Goal: Task Accomplishment & Management: Complete application form

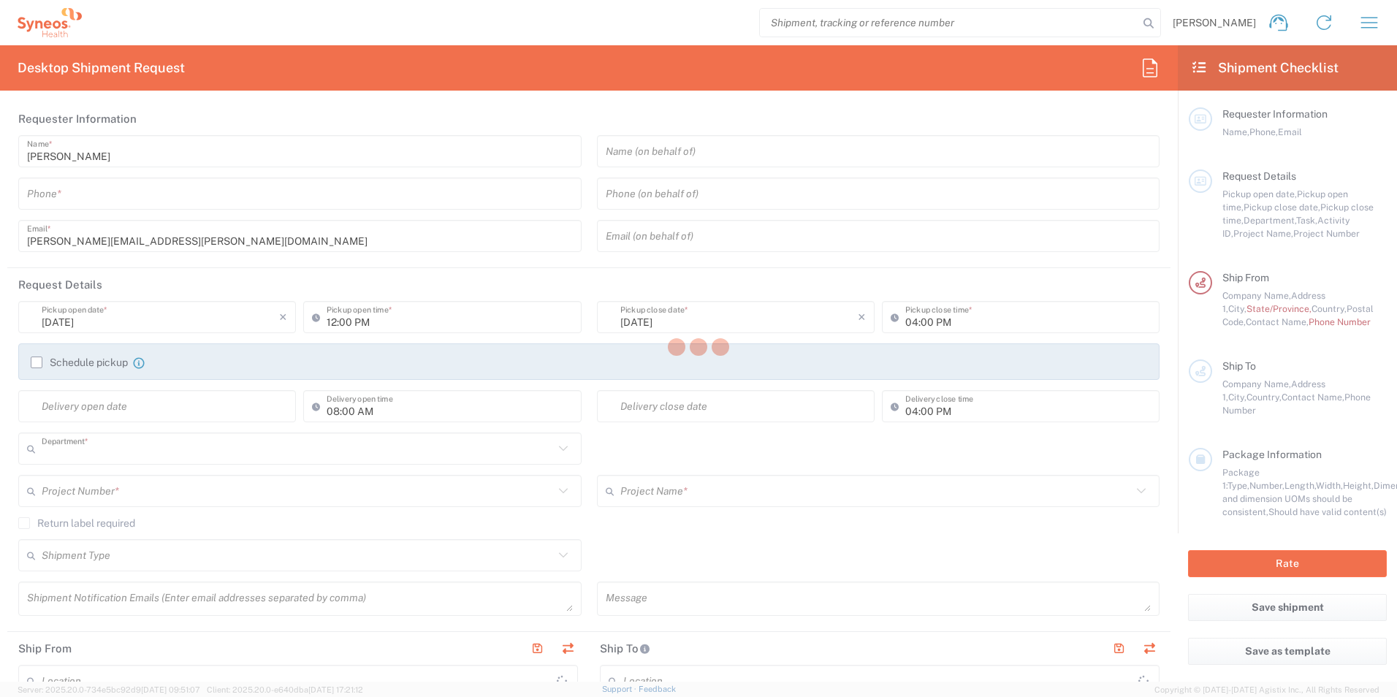
type input "8350"
type input "[GEOGRAPHIC_DATA]"
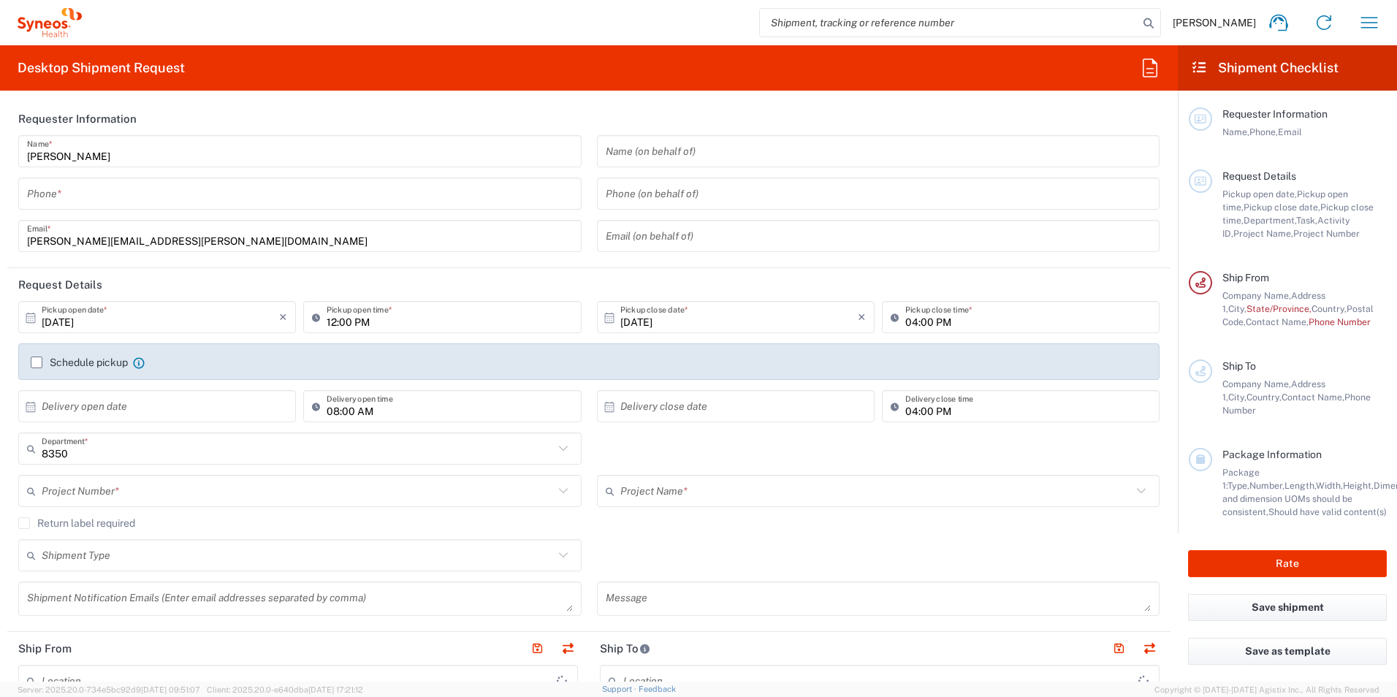
type input "INC Research Clin Svcs [GEOGRAPHIC_DATA]"
click at [338, 201] on input "tel" at bounding box center [300, 194] width 546 height 26
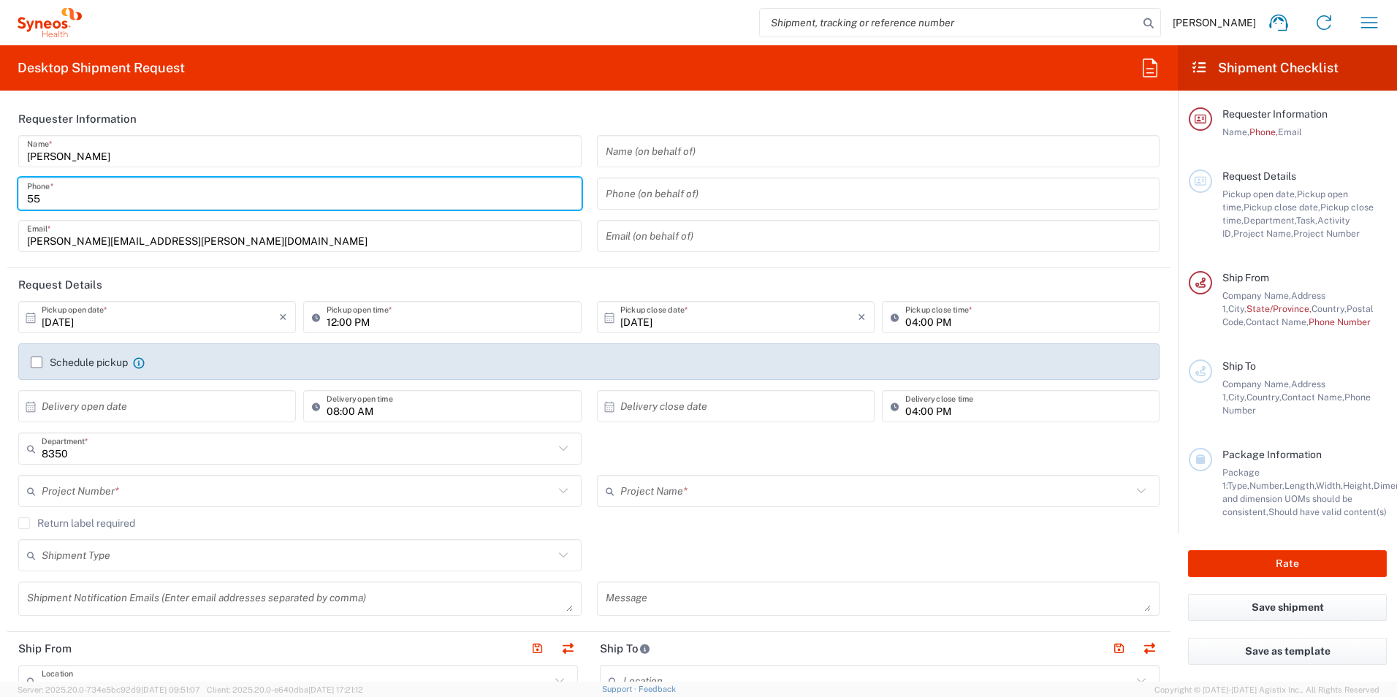
type input "5521820530"
click at [174, 321] on input "[DATE]" at bounding box center [160, 318] width 237 height 26
click at [82, 319] on input "[DATE]" at bounding box center [160, 318] width 237 height 26
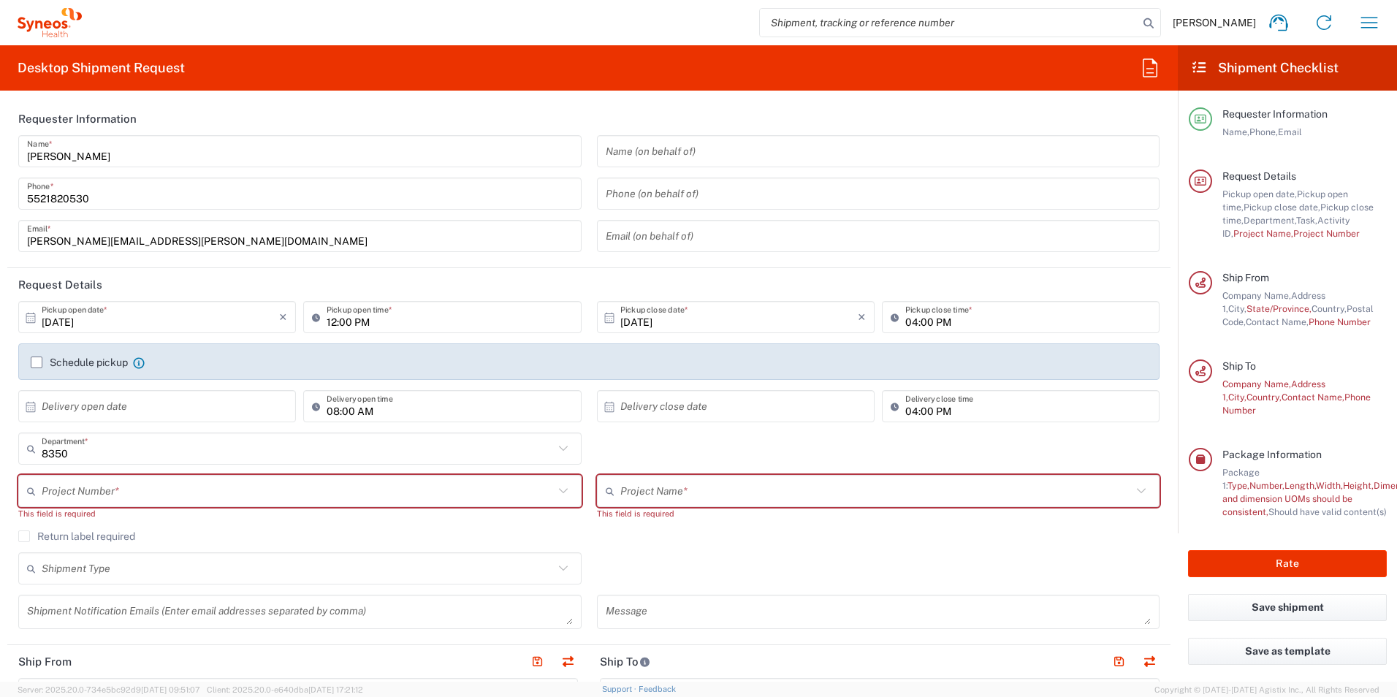
click at [31, 319] on icon at bounding box center [30, 317] width 9 height 10
click at [61, 323] on input "[DATE]" at bounding box center [160, 318] width 237 height 26
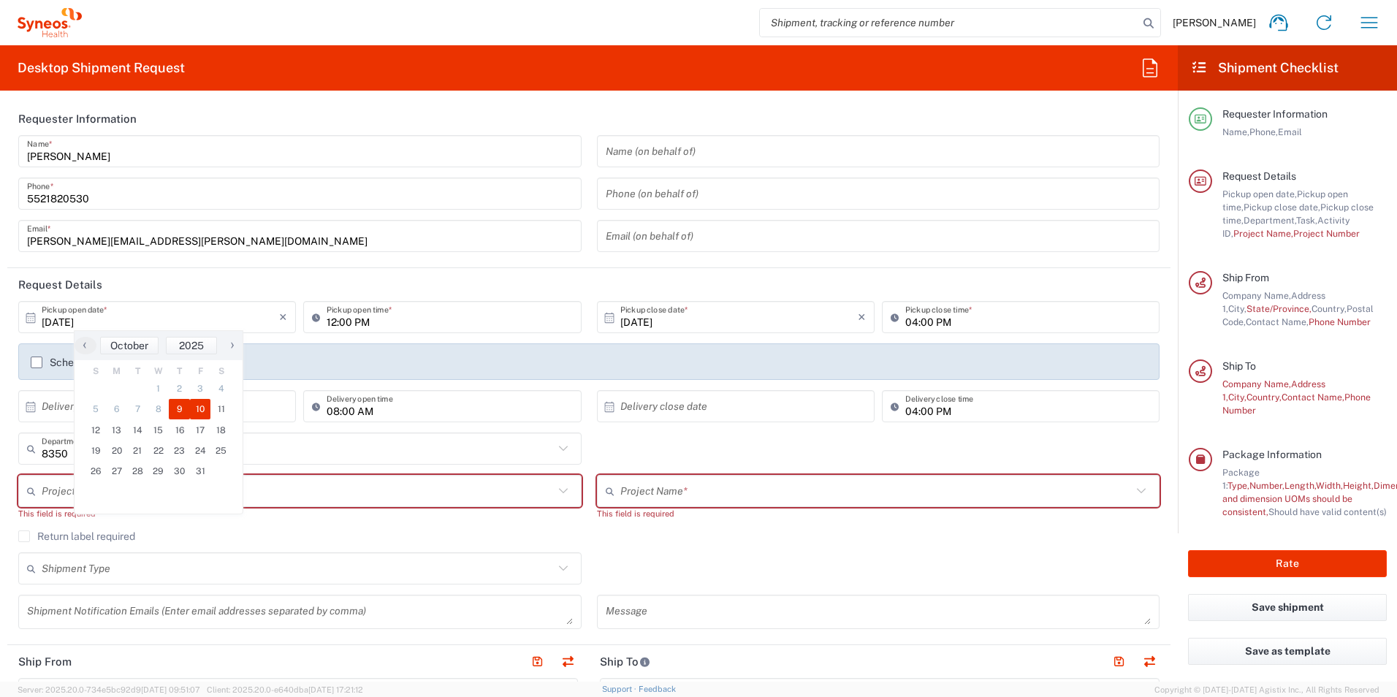
click at [205, 411] on span "10" at bounding box center [200, 409] width 21 height 20
type input "[DATE]"
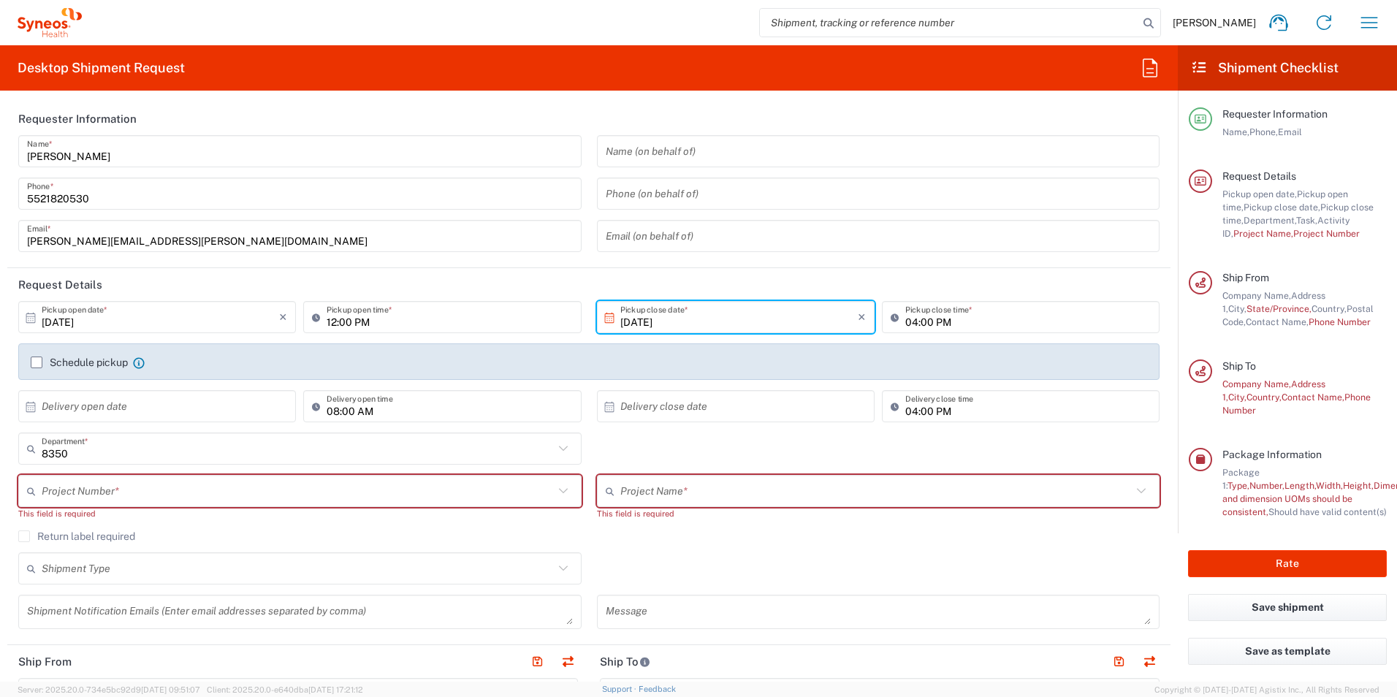
click at [751, 323] on input "[DATE]" at bounding box center [738, 318] width 237 height 26
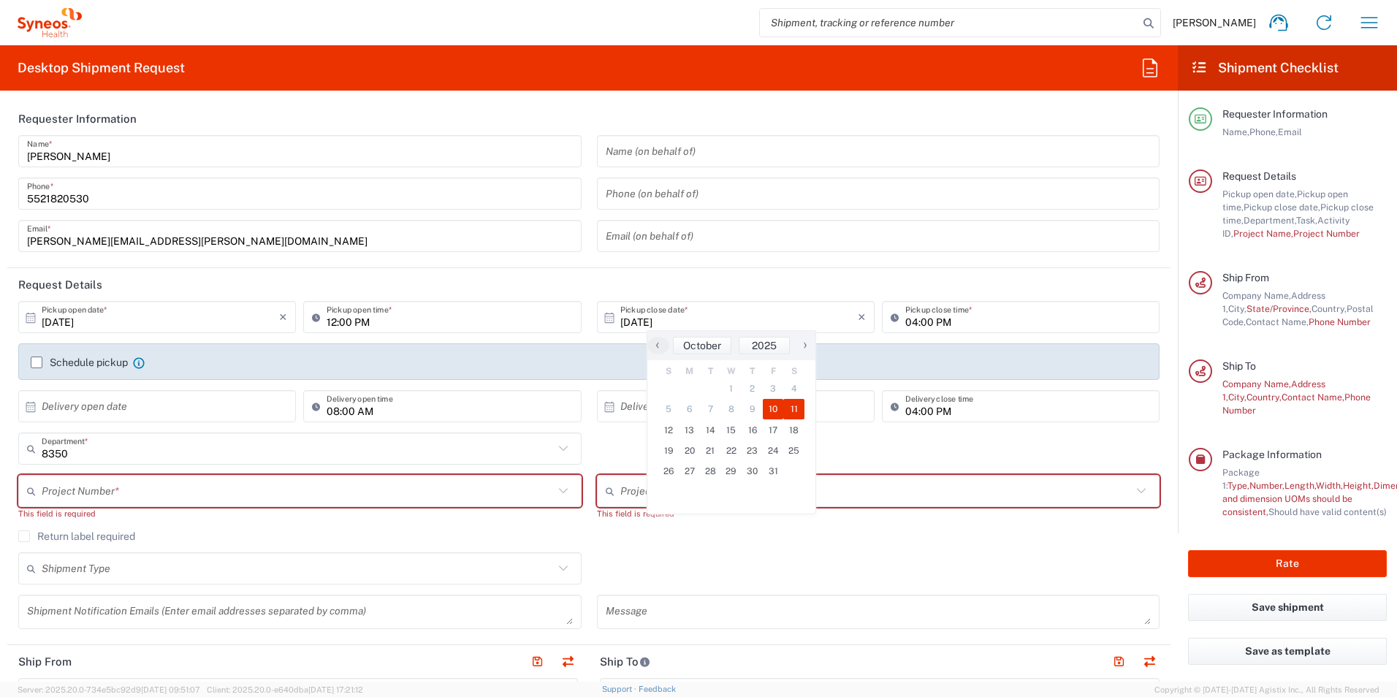
click at [791, 408] on span "11" at bounding box center [793, 409] width 21 height 20
type input "[DATE]"
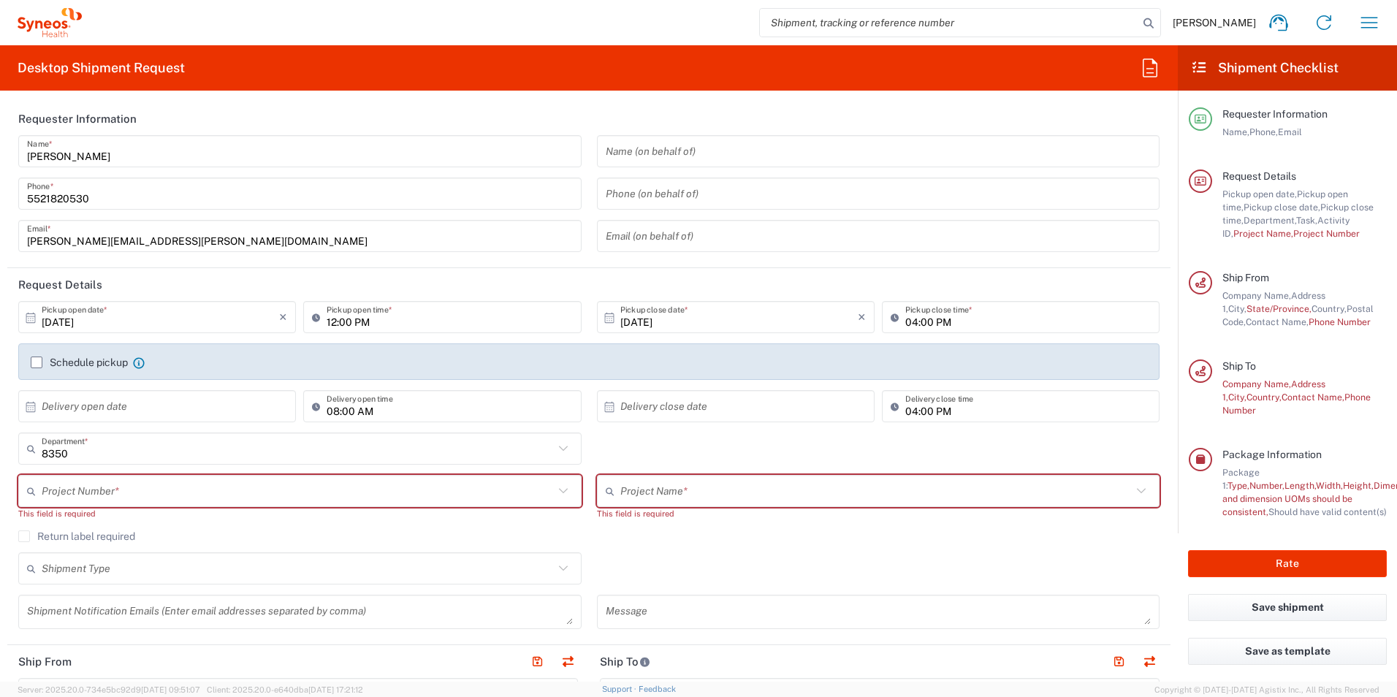
click at [37, 364] on label "Schedule pickup" at bounding box center [79, 363] width 97 height 12
click at [37, 362] on input "Schedule pickup" at bounding box center [37, 362] width 0 height 0
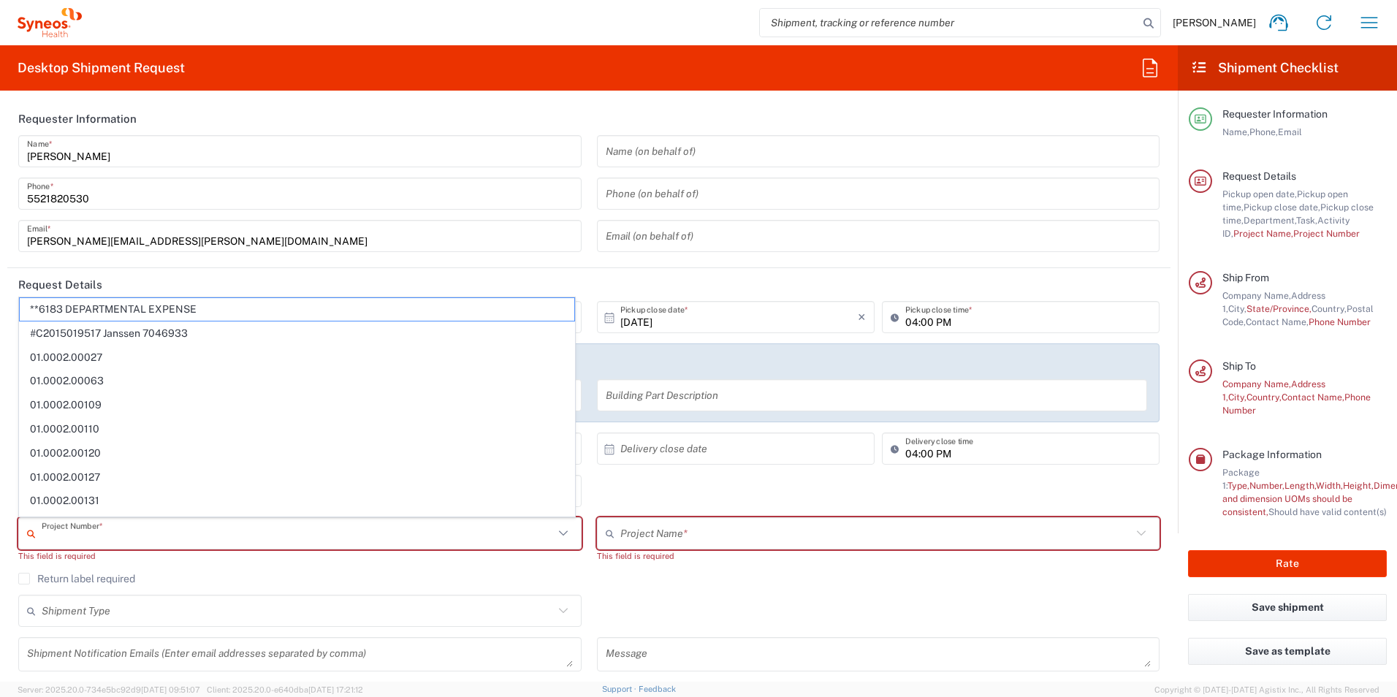
click at [159, 534] on input "text" at bounding box center [298, 534] width 512 height 26
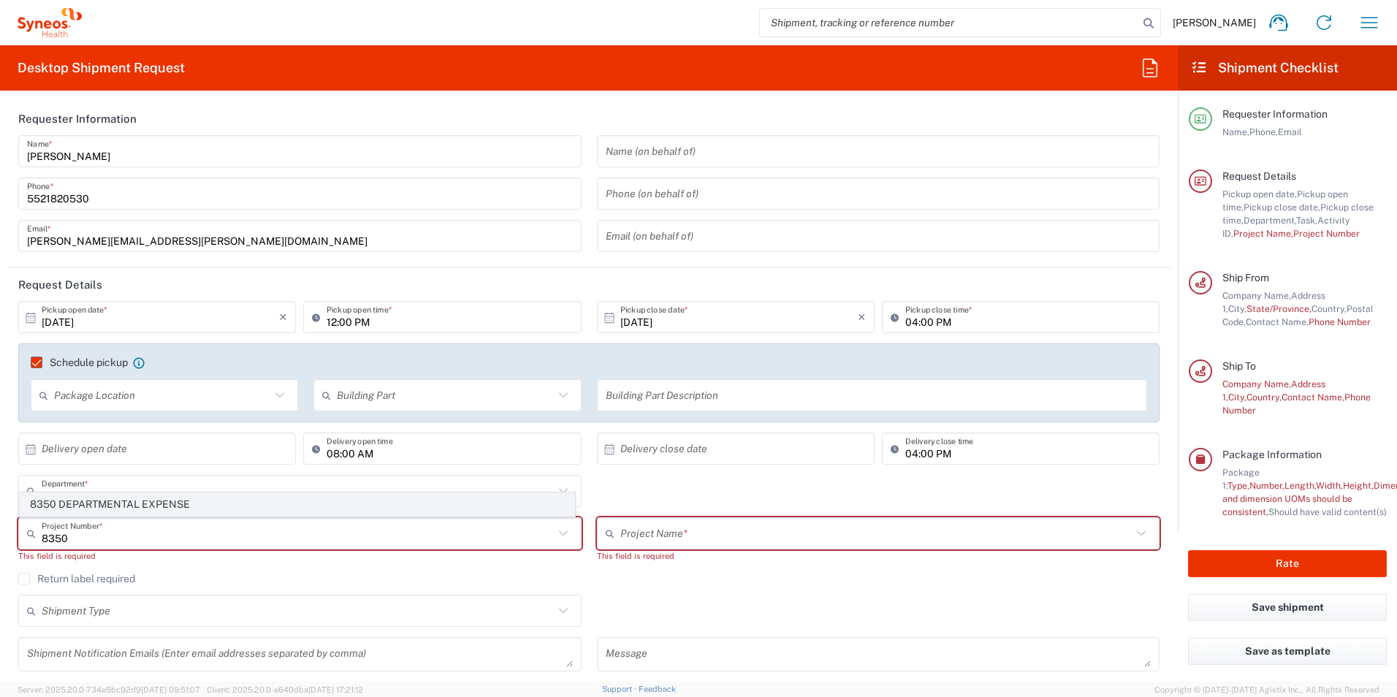
click at [148, 505] on span "8350 DEPARTMENTAL EXPENSE" at bounding box center [297, 504] width 555 height 23
type input "8350 DEPARTMENTAL EXPENSE"
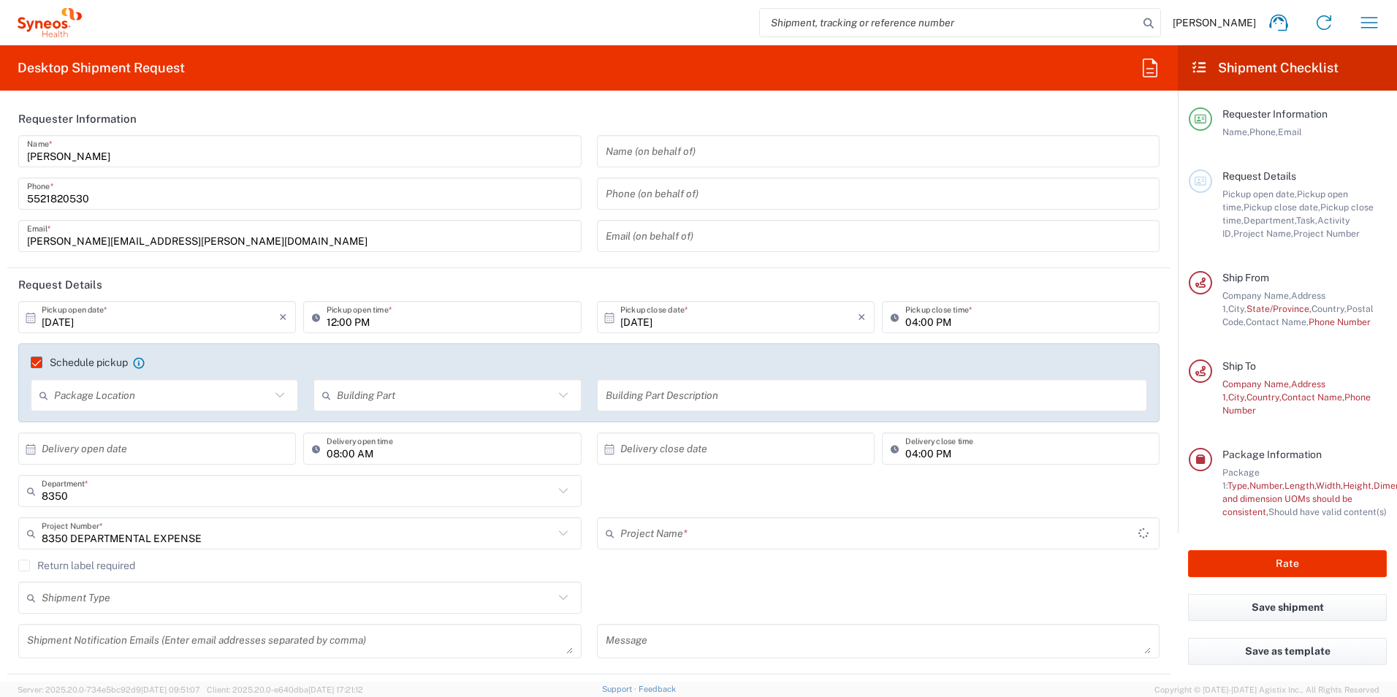
type input "8350 DEPARTMENTAL EXPENSE"
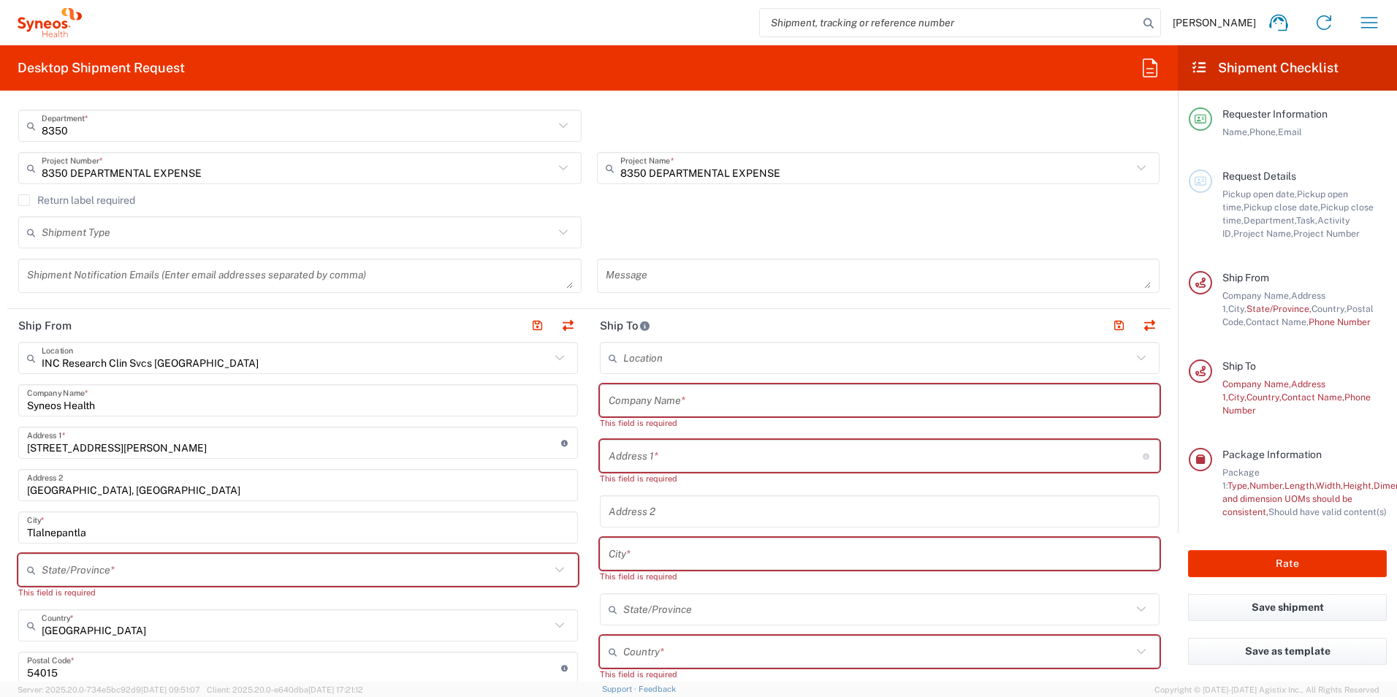
scroll to position [438, 0]
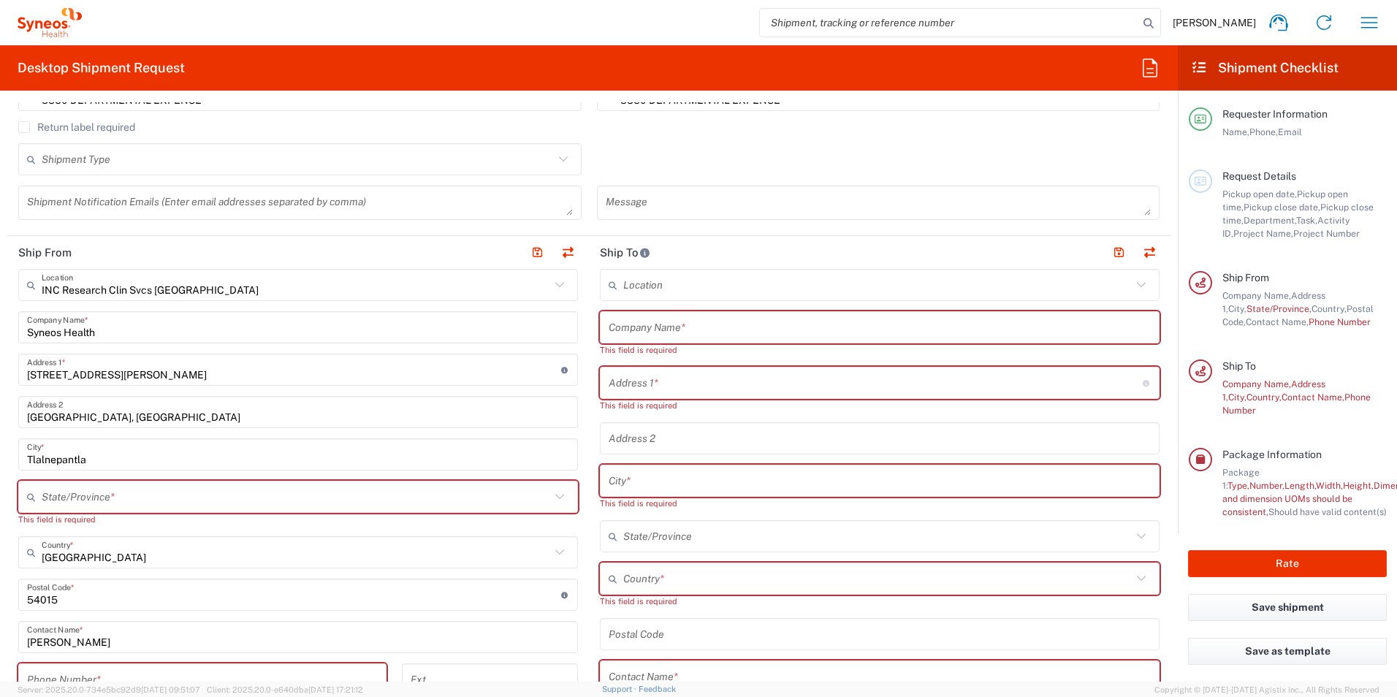
click at [556, 287] on icon at bounding box center [559, 284] width 19 height 19
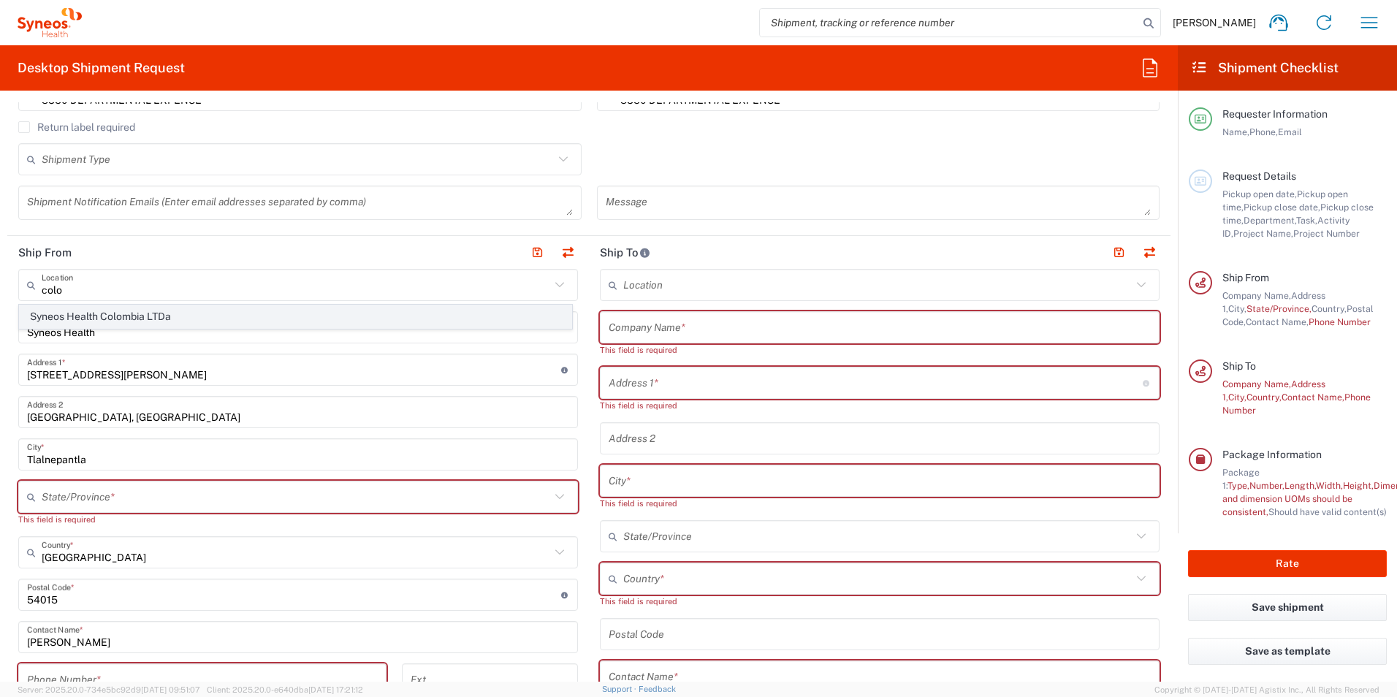
click at [152, 319] on span "Syneos Health Colombia LTDa" at bounding box center [296, 316] width 552 height 23
type input "Syneos Health Colombia LTDa"
type input "[STREET_ADDRESS]"
type input "Bogota"
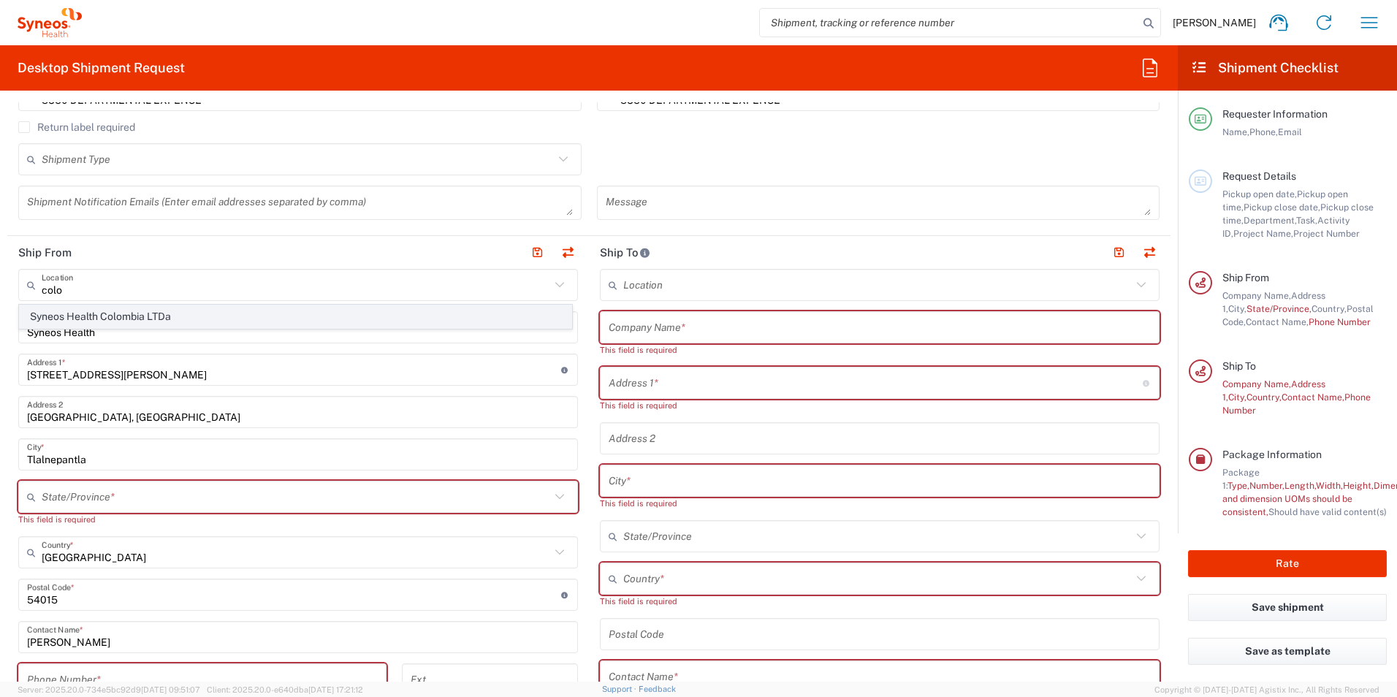
type input "[GEOGRAPHIC_DATA]"
type input "110111"
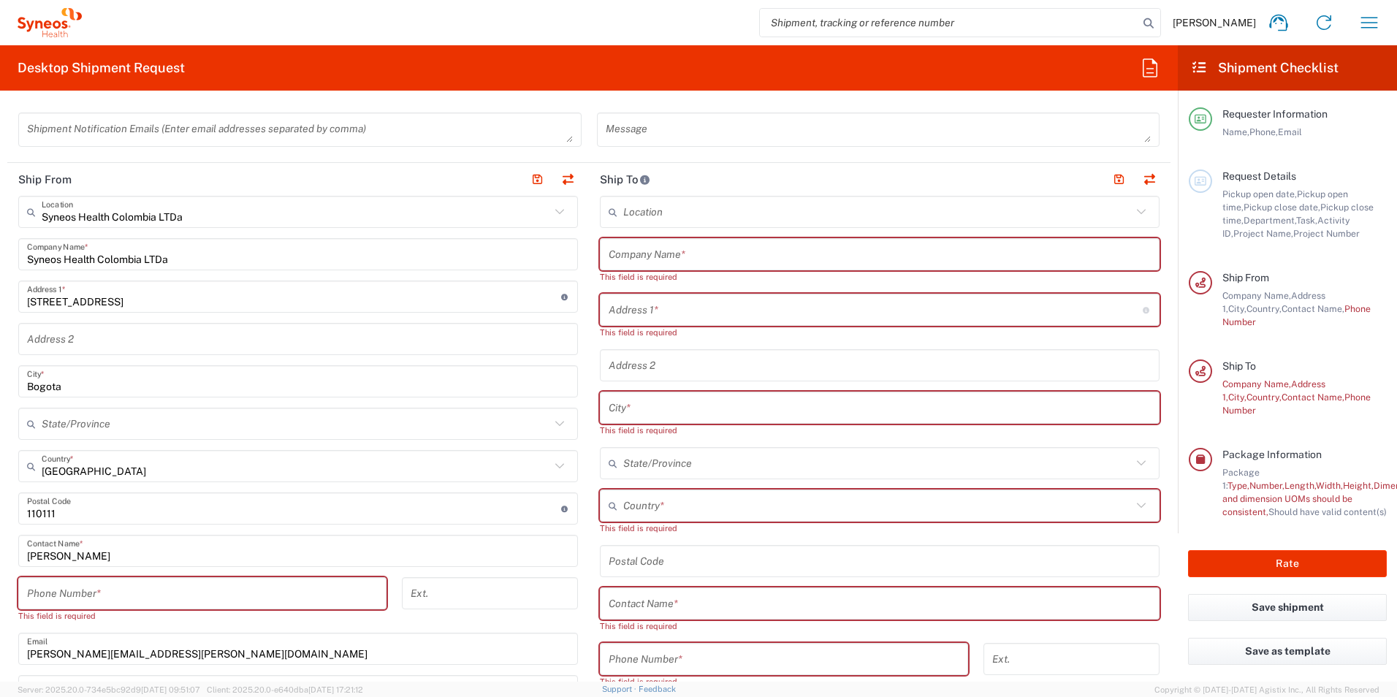
scroll to position [585, 0]
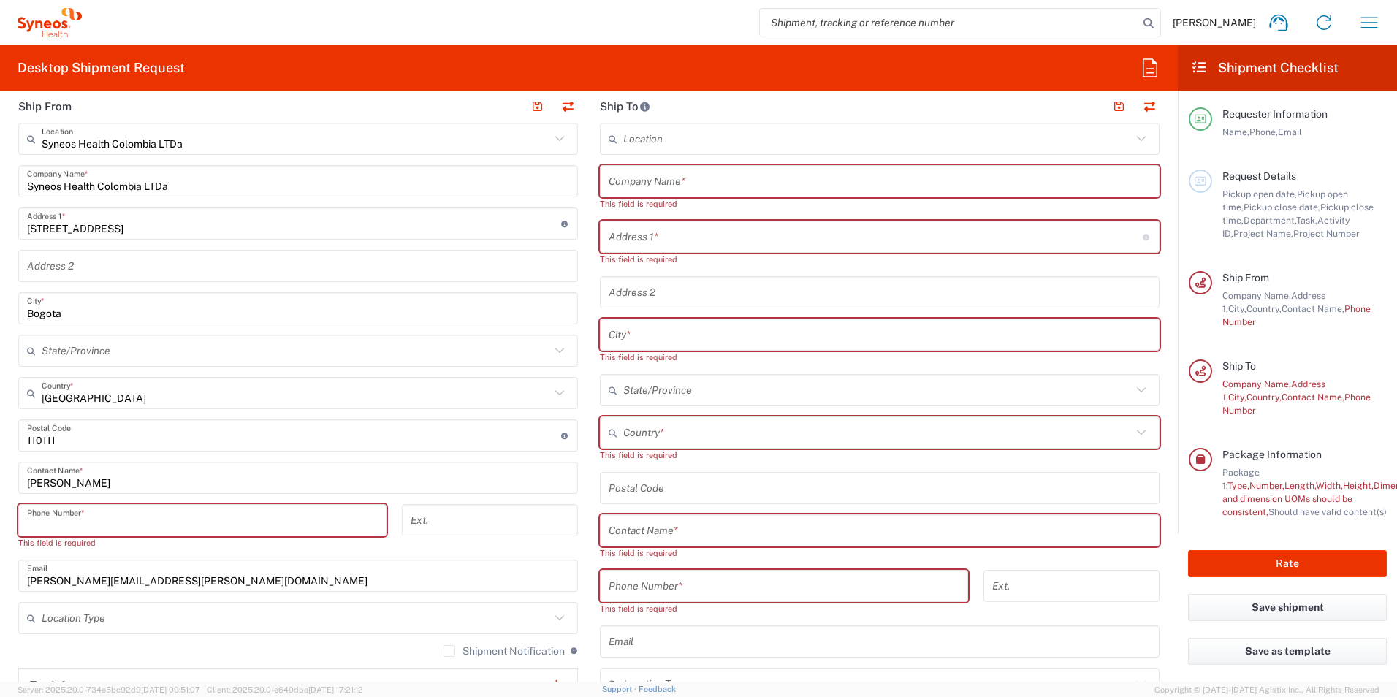
click at [189, 525] on input "tel" at bounding box center [202, 521] width 351 height 26
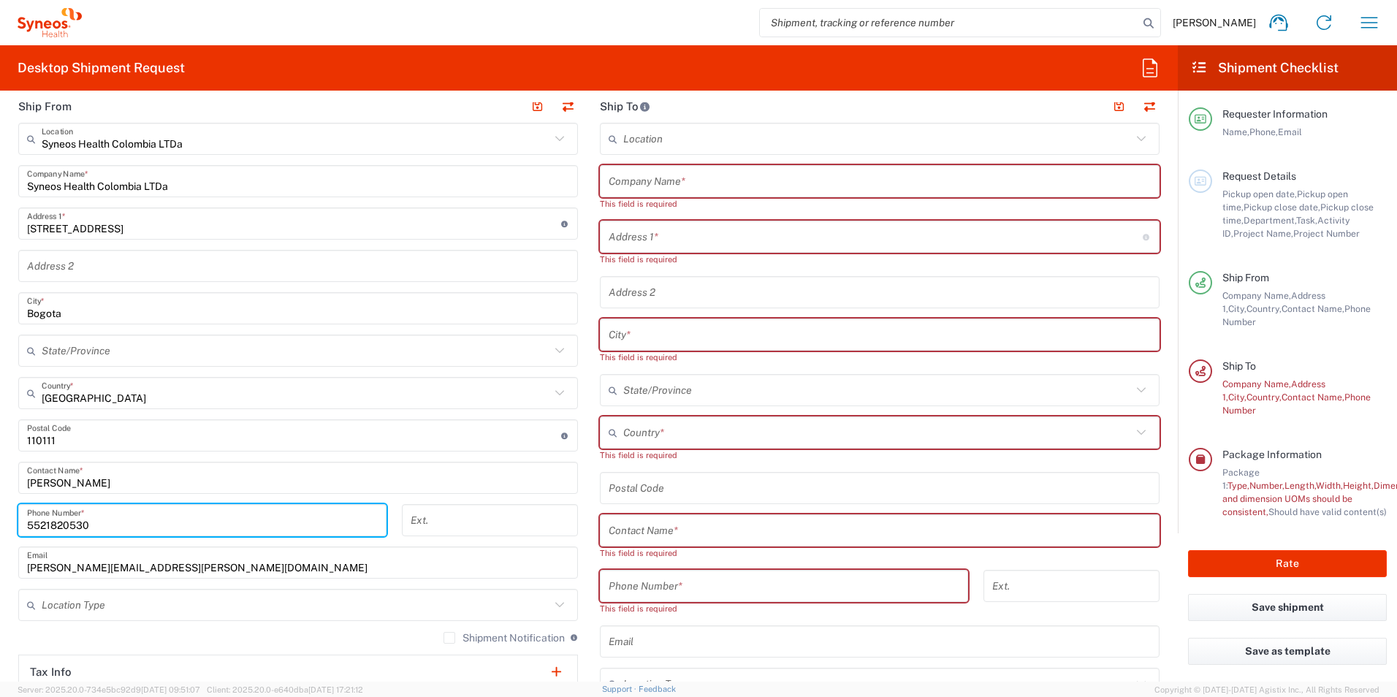
type input "5521820530"
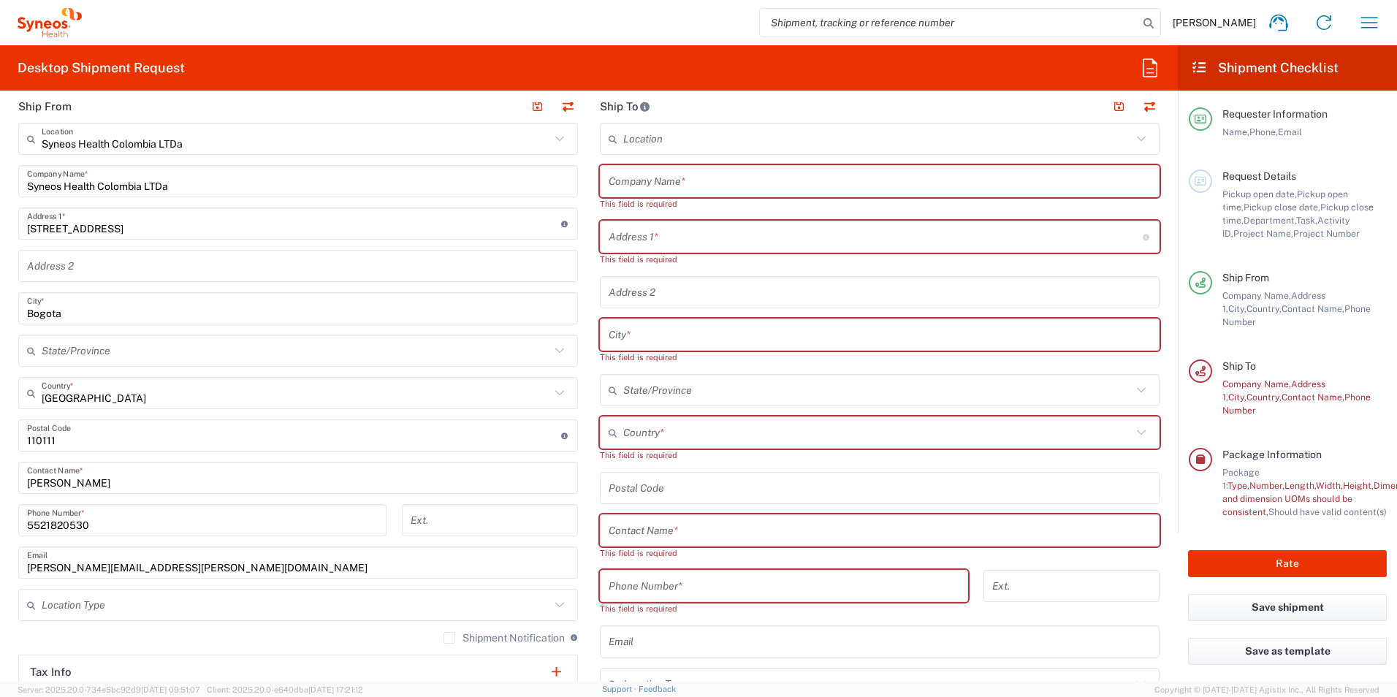
click at [589, 466] on main "Location [PERSON_NAME] LLC-[GEOGRAPHIC_DATA] [GEOGRAPHIC_DATA] [GEOGRAPHIC_DATA…" at bounding box center [880, 469] width 582 height 693
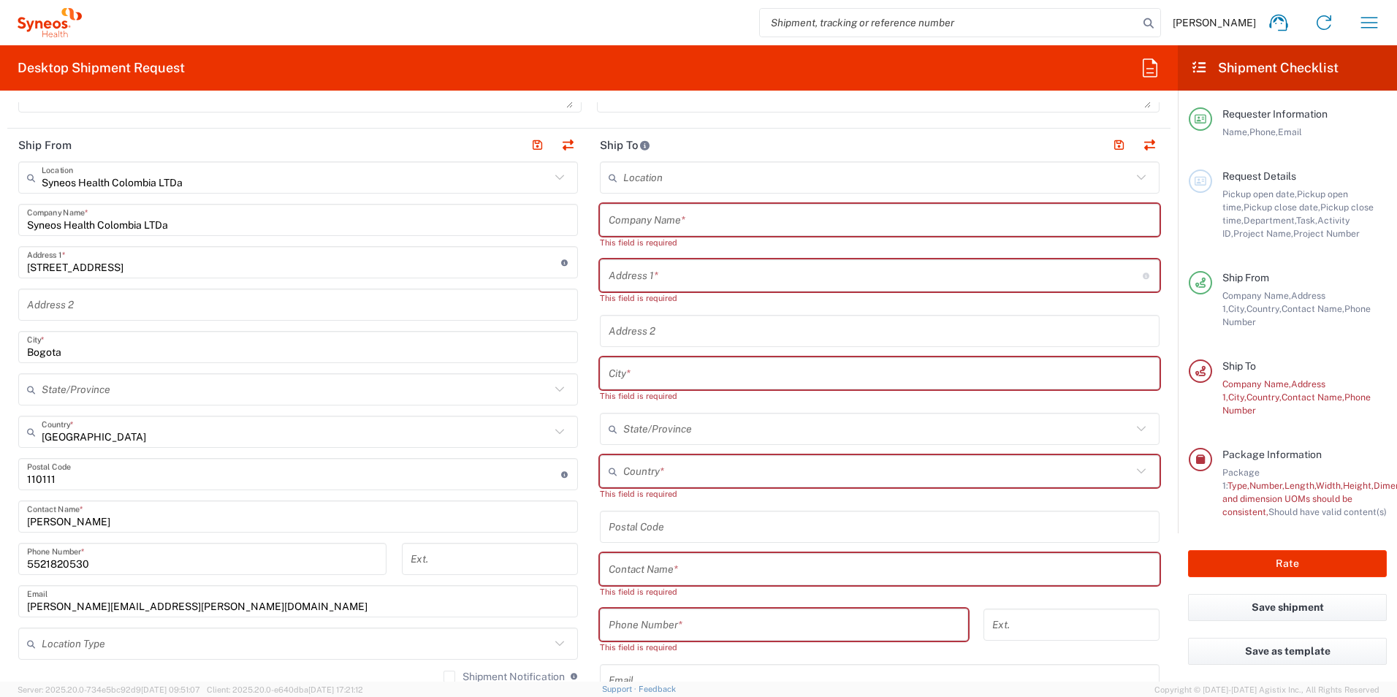
scroll to position [511, 0]
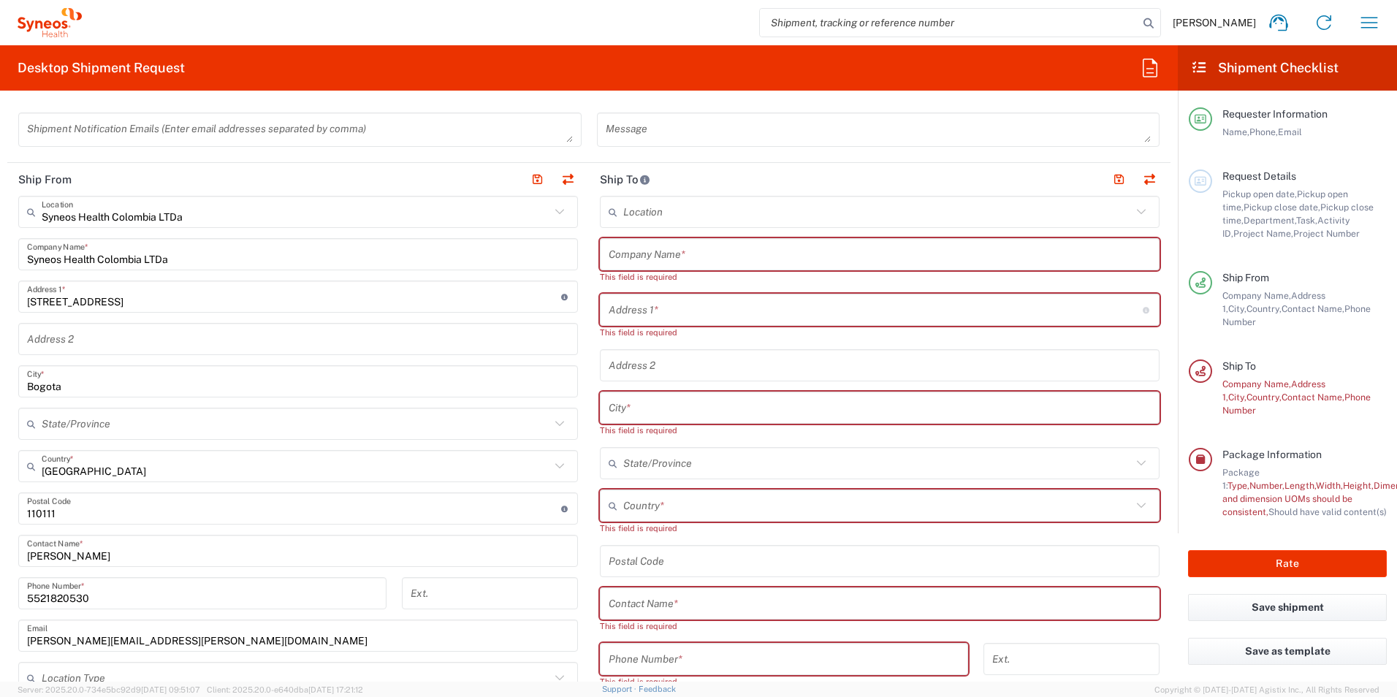
click at [712, 248] on input "text" at bounding box center [880, 255] width 542 height 26
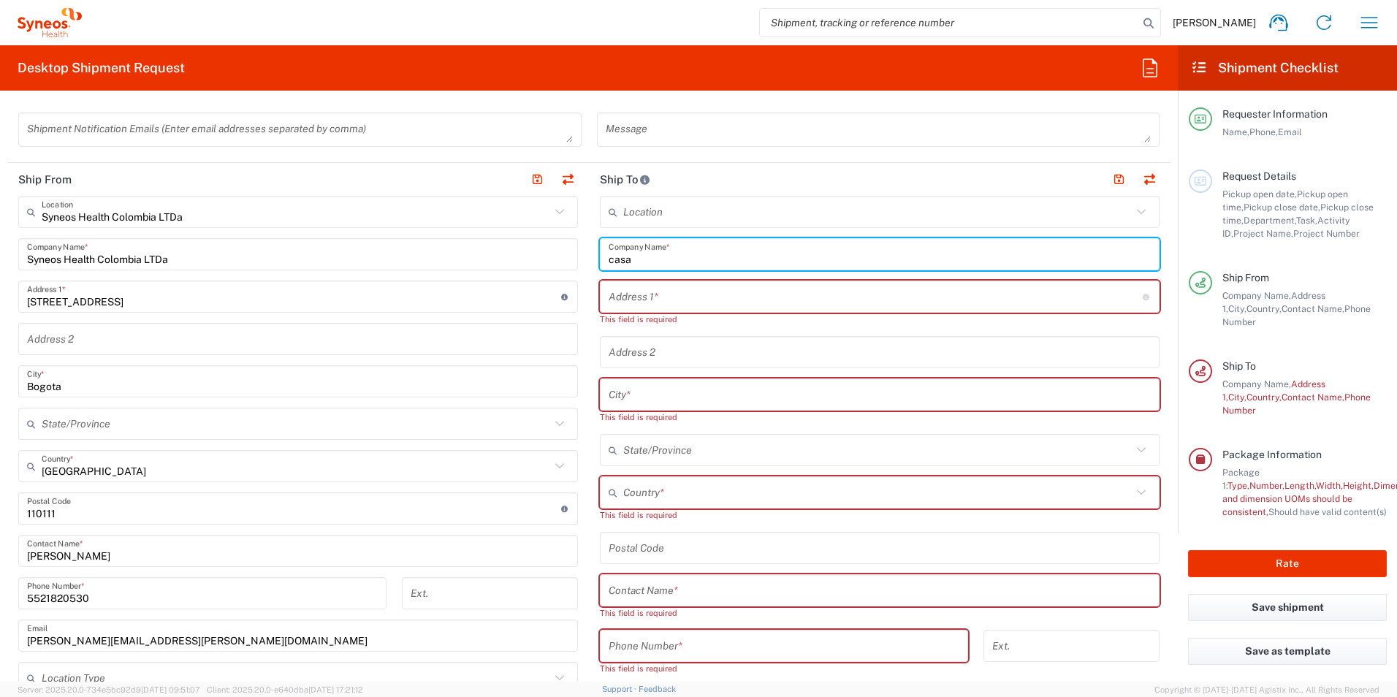
type input "casa"
click at [678, 295] on input "text" at bounding box center [876, 297] width 534 height 26
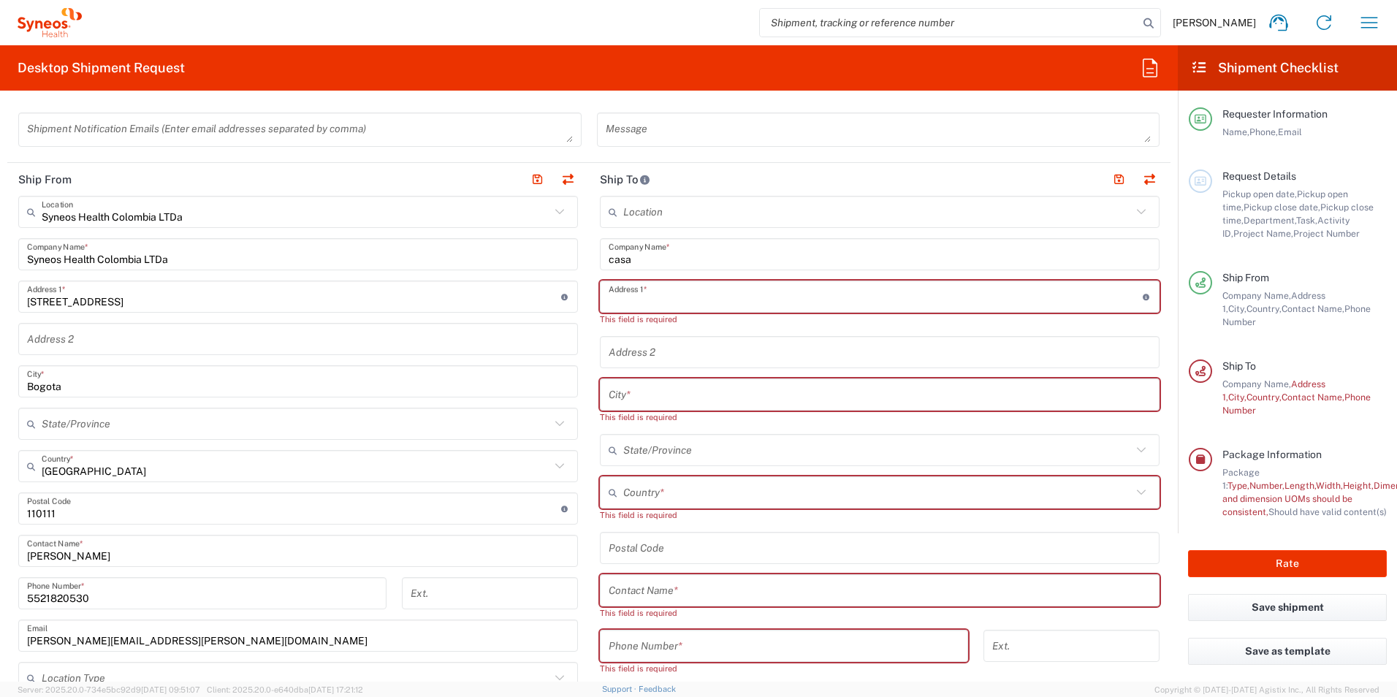
paste input "[STREET_ADDRESS]"
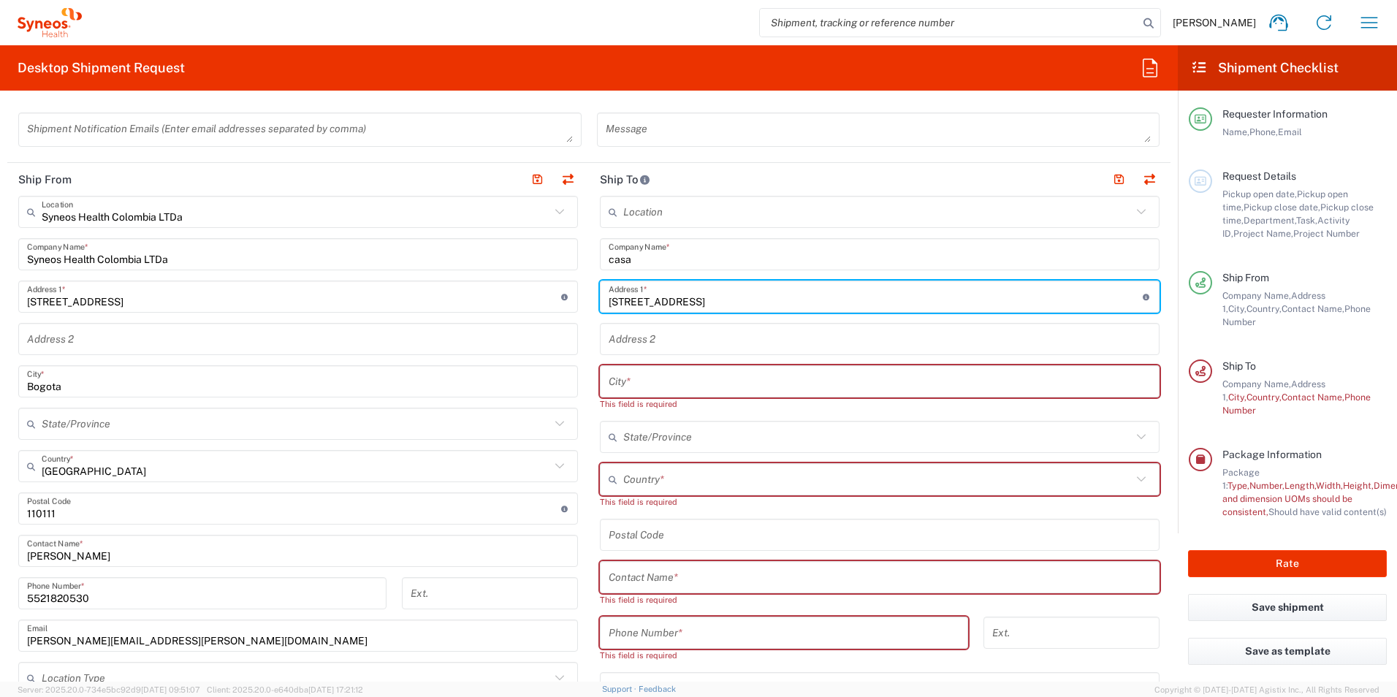
drag, startPoint x: 843, startPoint y: 299, endPoint x: 755, endPoint y: 301, distance: 87.7
click at [755, 301] on input "[STREET_ADDRESS]" at bounding box center [876, 297] width 534 height 26
type input "[STREET_ADDRESS]"
click at [670, 385] on input "text" at bounding box center [880, 382] width 542 height 26
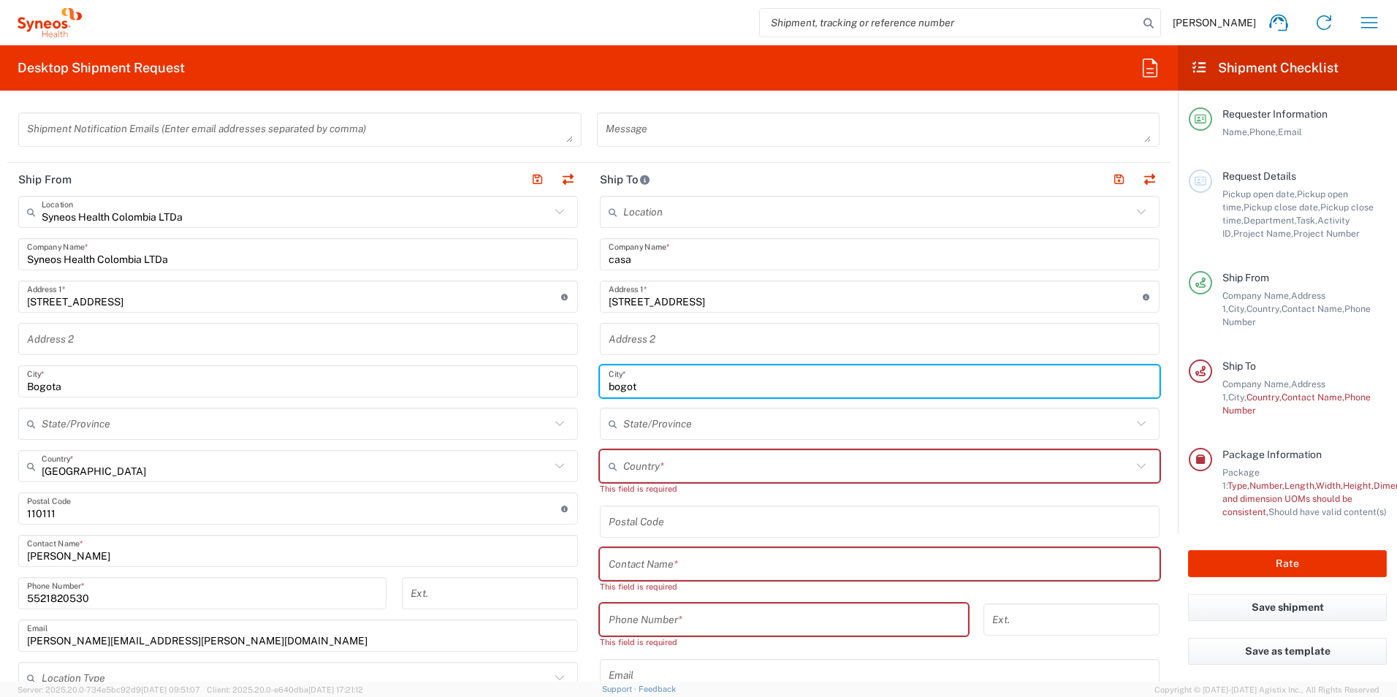
type input "bogot"
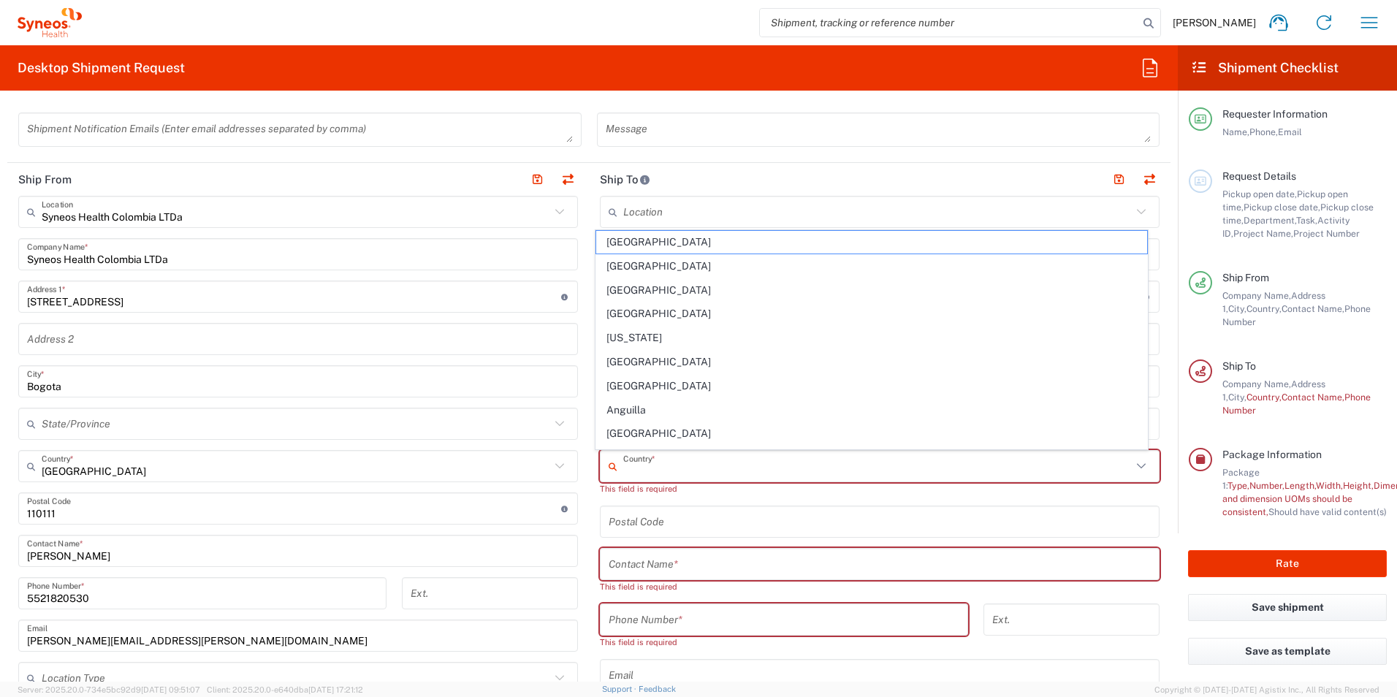
click at [683, 466] on input "text" at bounding box center [877, 467] width 509 height 26
type input "[GEOGRAPHIC_DATA]"
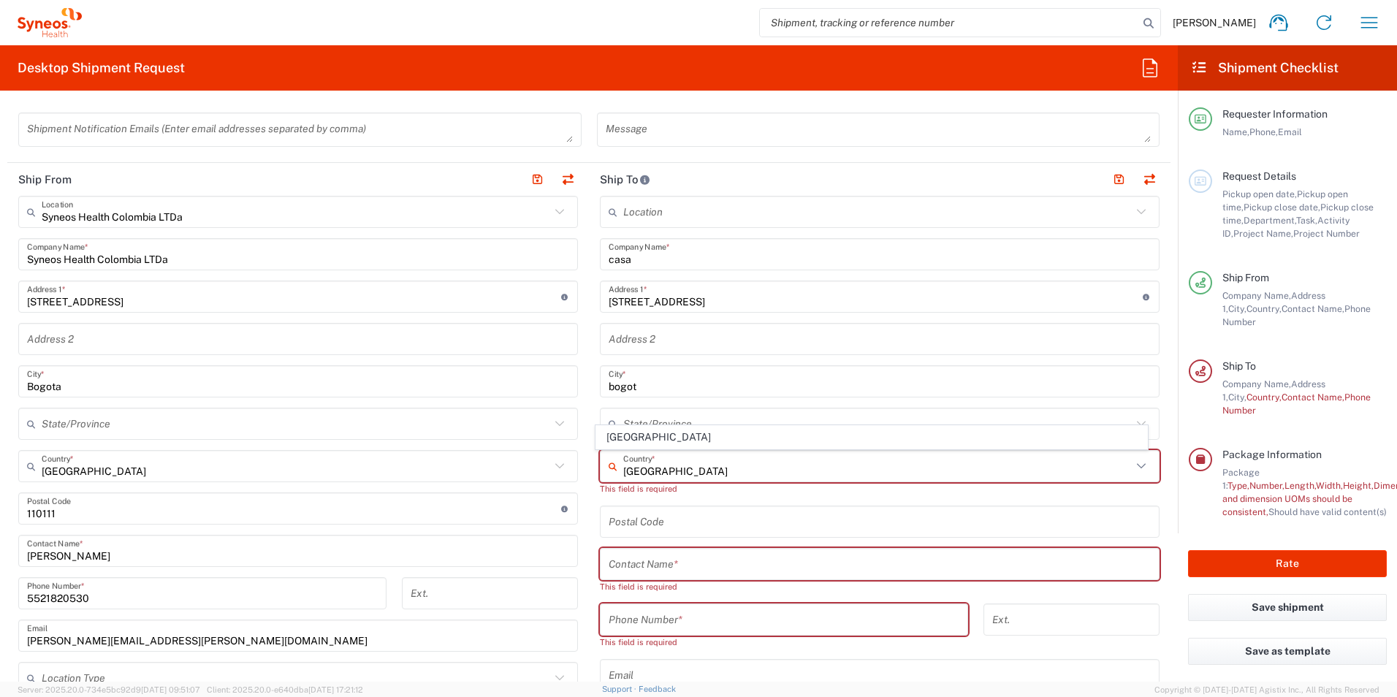
type input "[PERSON_NAME]"
click at [649, 438] on span "[GEOGRAPHIC_DATA]" at bounding box center [872, 437] width 552 height 23
click at [647, 438] on div "State/Province" at bounding box center [880, 424] width 560 height 32
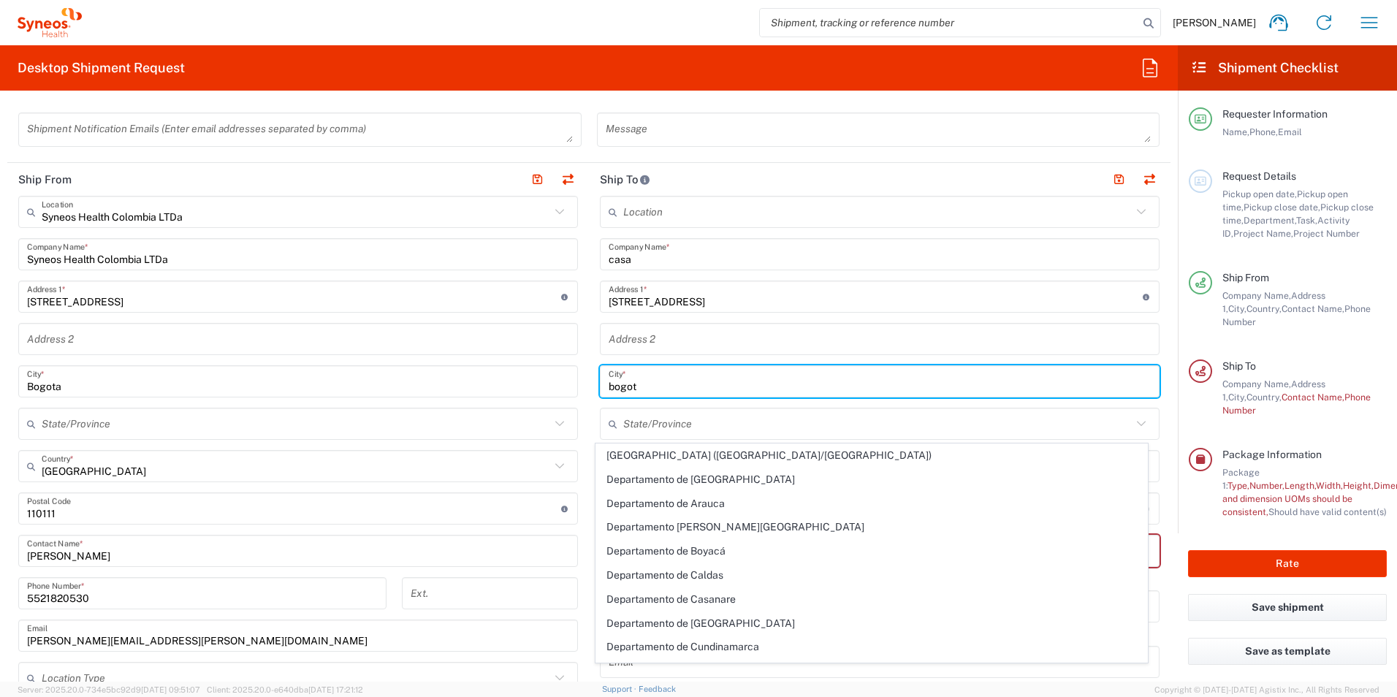
click at [667, 384] on input "bogot" at bounding box center [880, 382] width 542 height 26
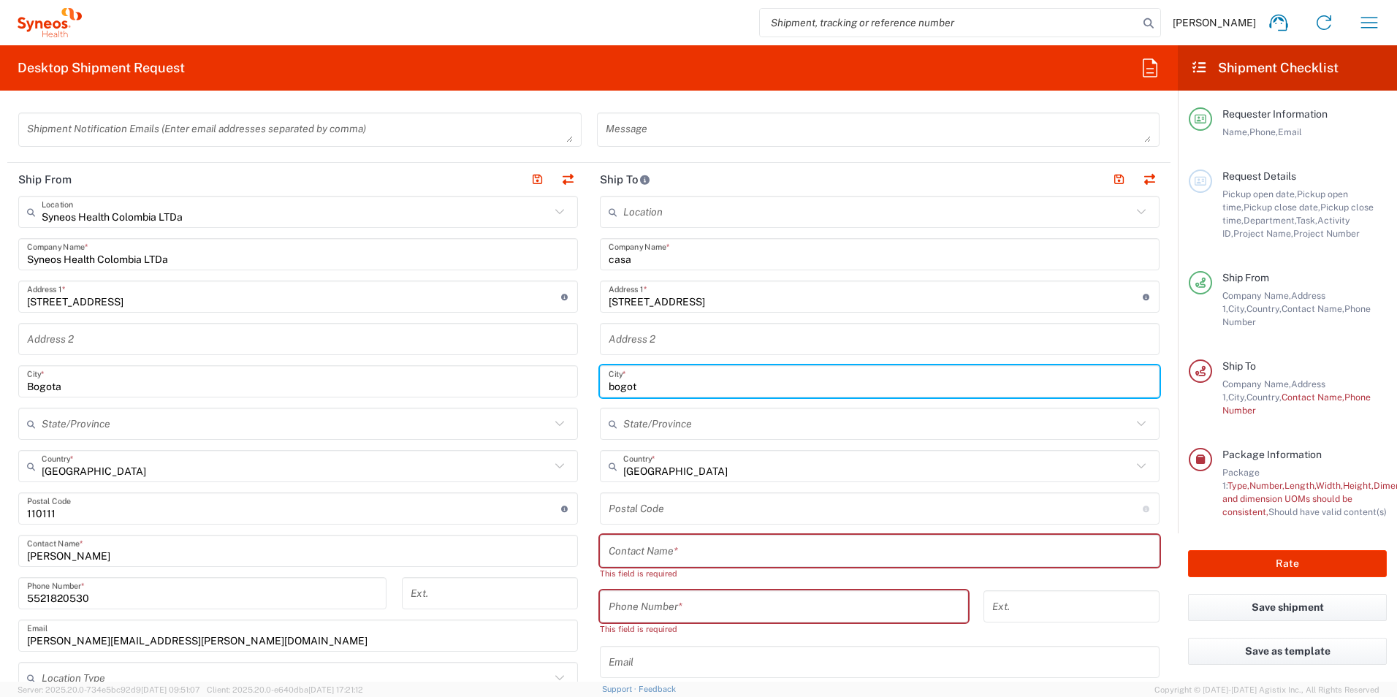
click at [667, 384] on input "bogot" at bounding box center [880, 382] width 542 height 26
type input "Bogota"
click at [680, 423] on input "text" at bounding box center [877, 424] width 509 height 26
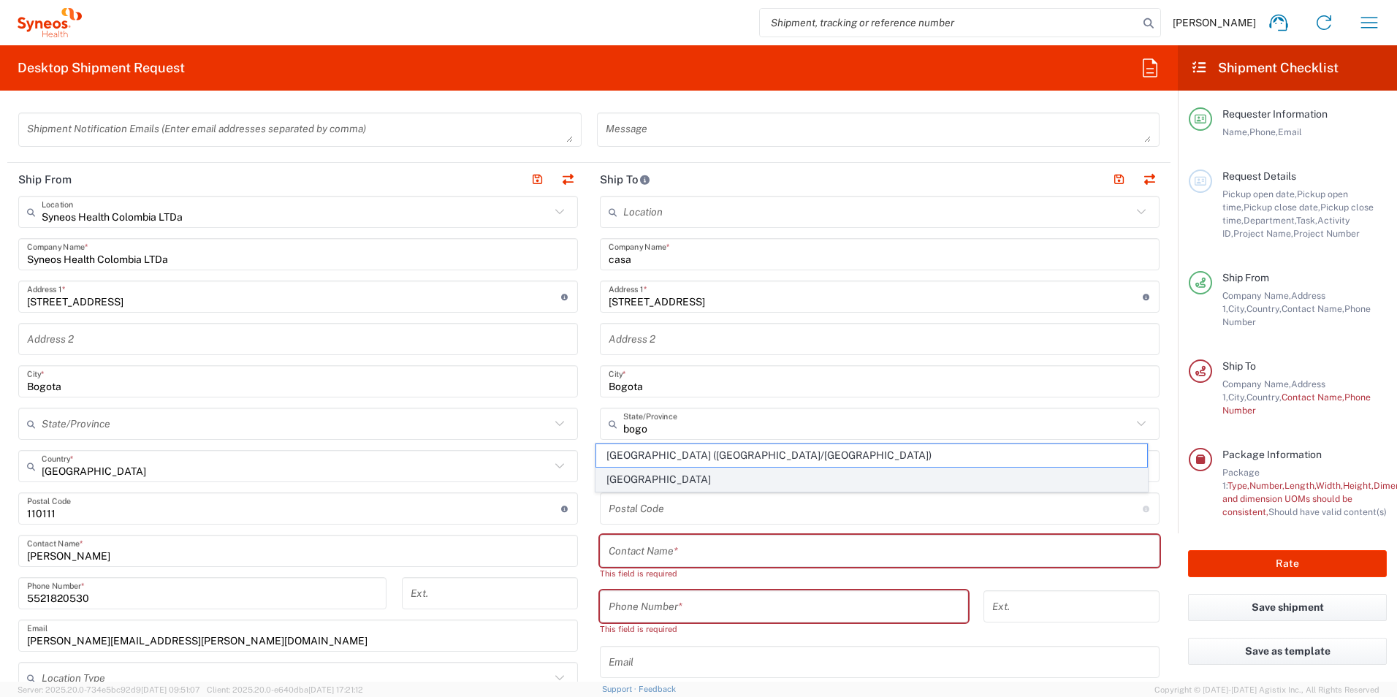
click at [692, 477] on span "[GEOGRAPHIC_DATA]" at bounding box center [872, 479] width 552 height 23
type input "[GEOGRAPHIC_DATA]"
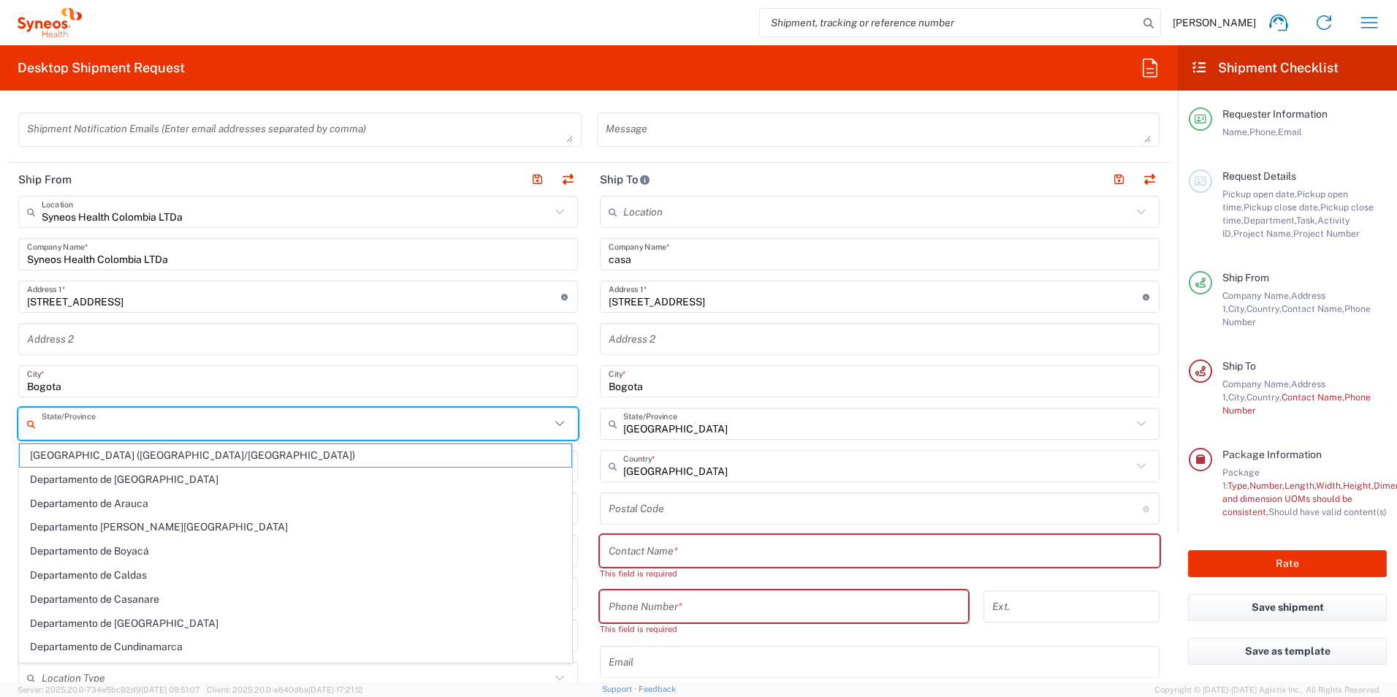
click at [126, 422] on input "text" at bounding box center [296, 424] width 509 height 26
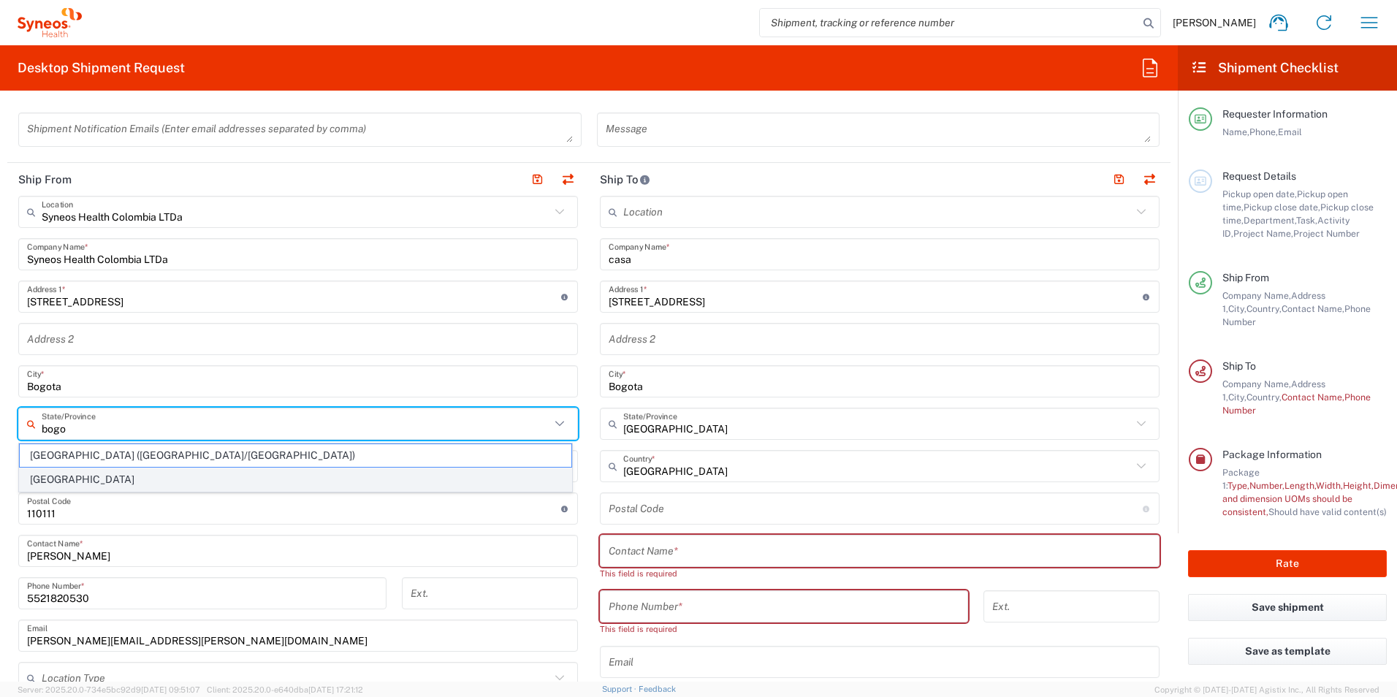
type input "bogo"
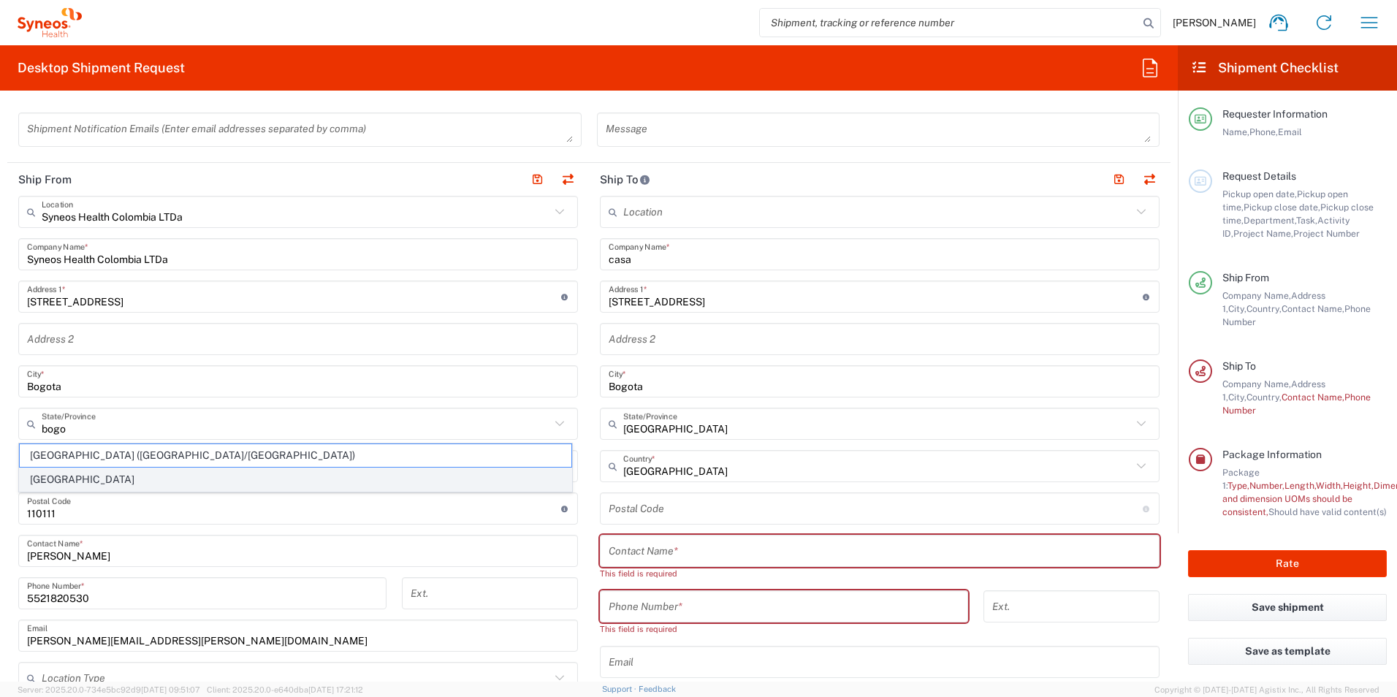
click at [118, 478] on span "[GEOGRAPHIC_DATA]" at bounding box center [296, 479] width 552 height 23
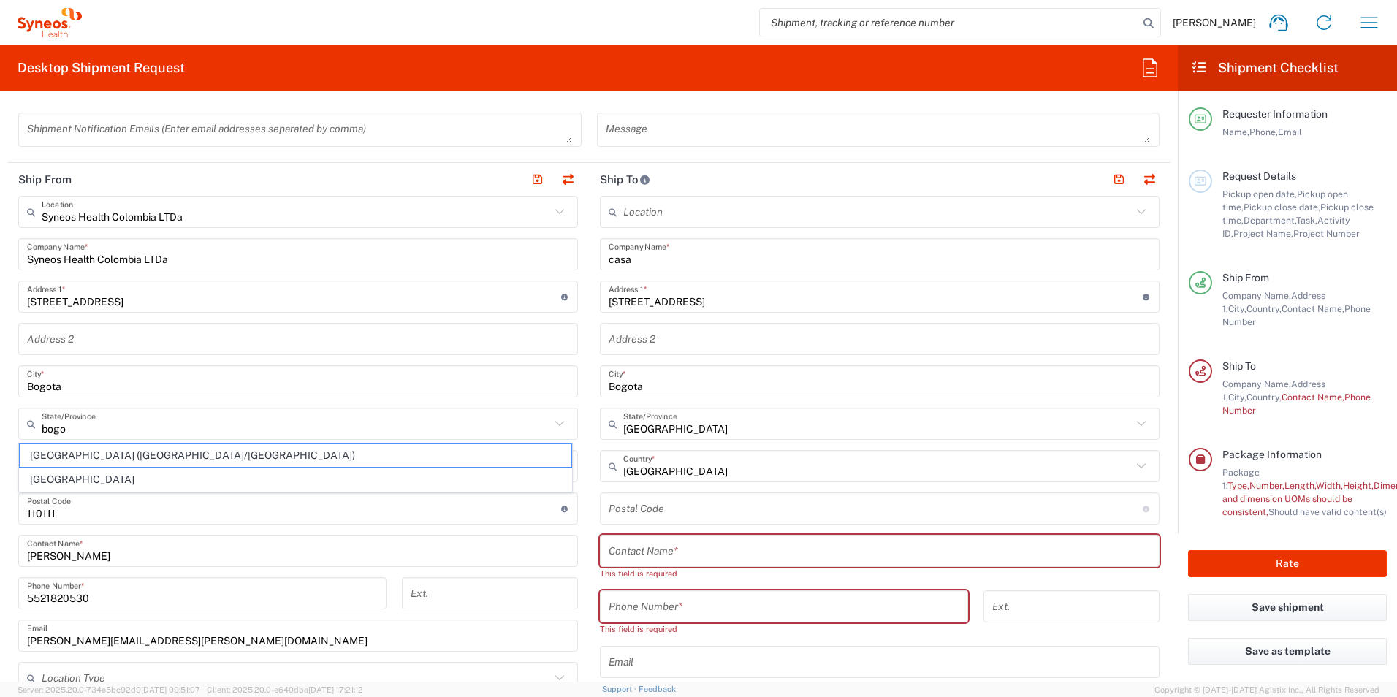
type input "[GEOGRAPHIC_DATA]"
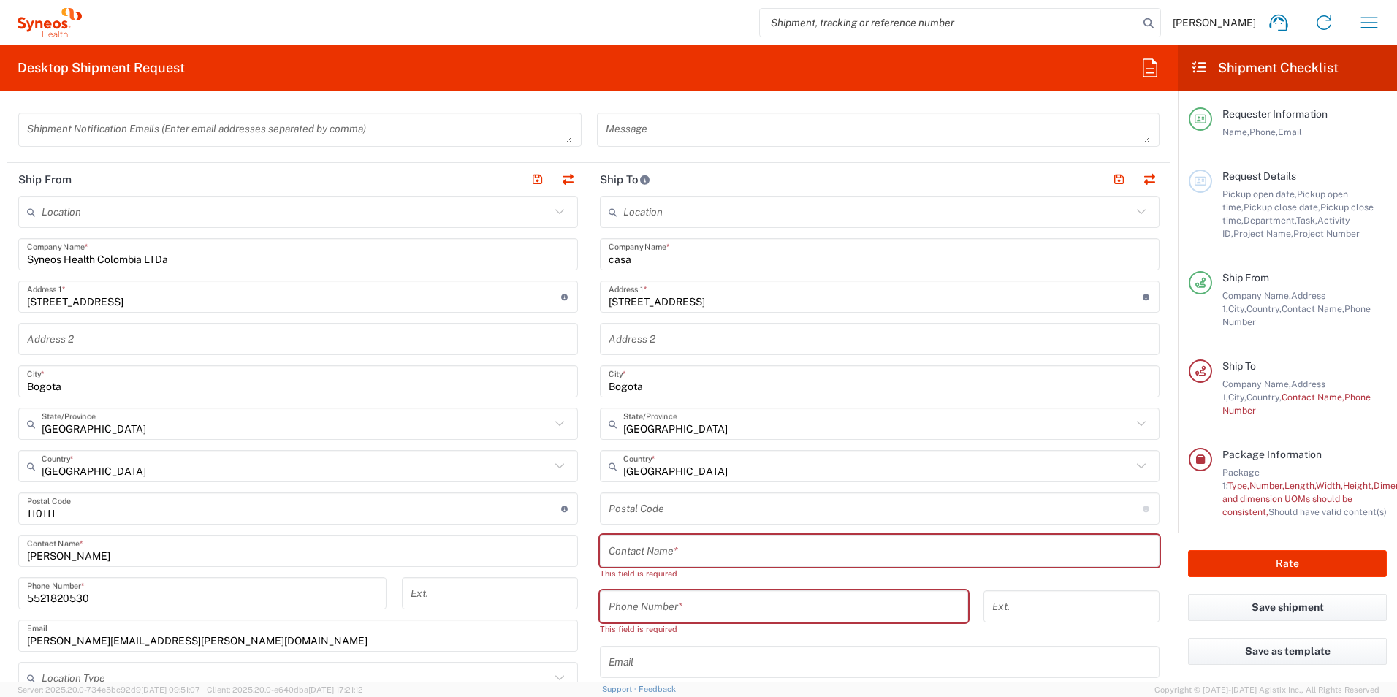
click at [674, 555] on input "text" at bounding box center [880, 551] width 542 height 26
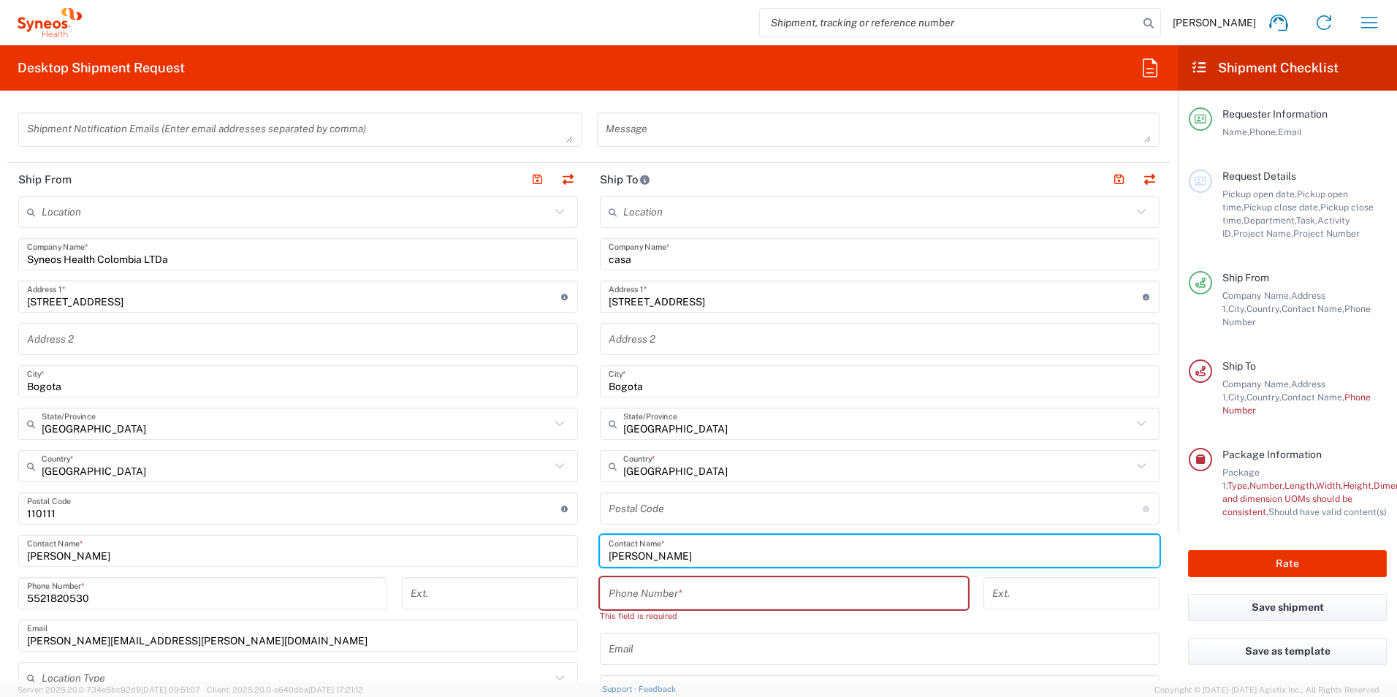
type input "[PERSON_NAME]"
click at [669, 594] on input "tel" at bounding box center [784, 594] width 351 height 26
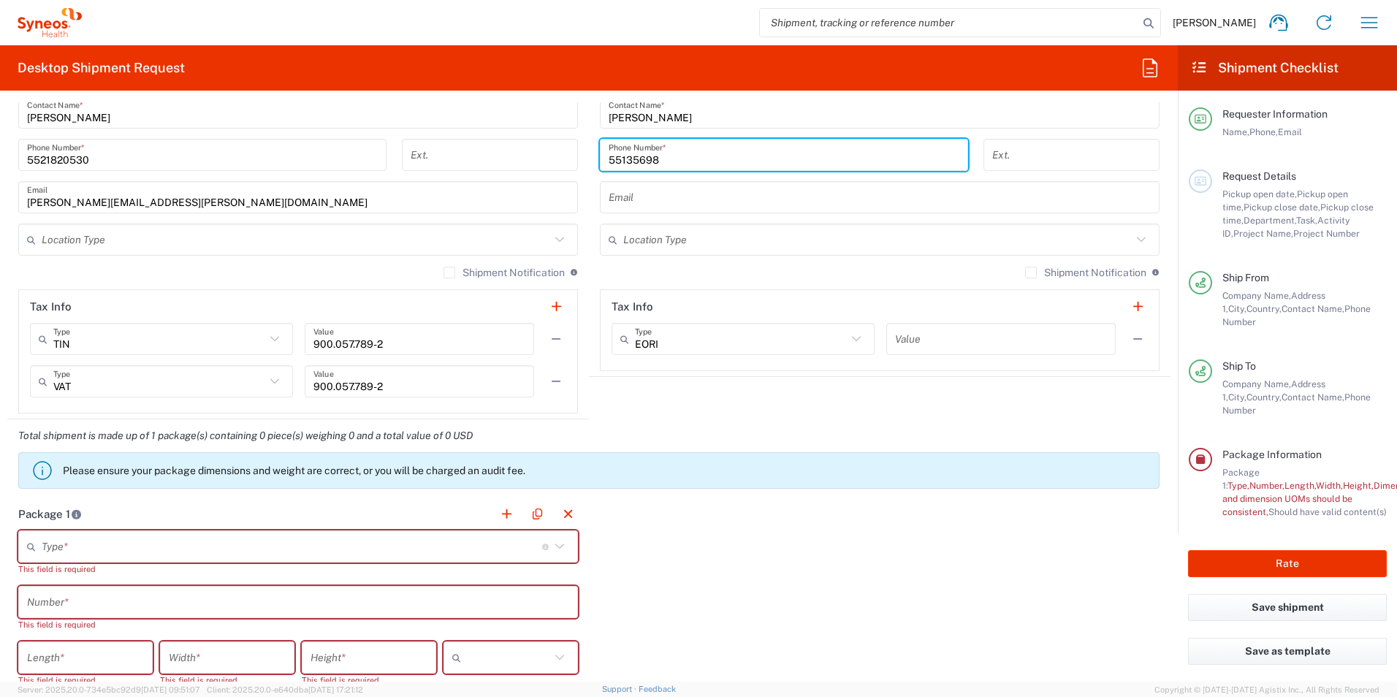
scroll to position [1023, 0]
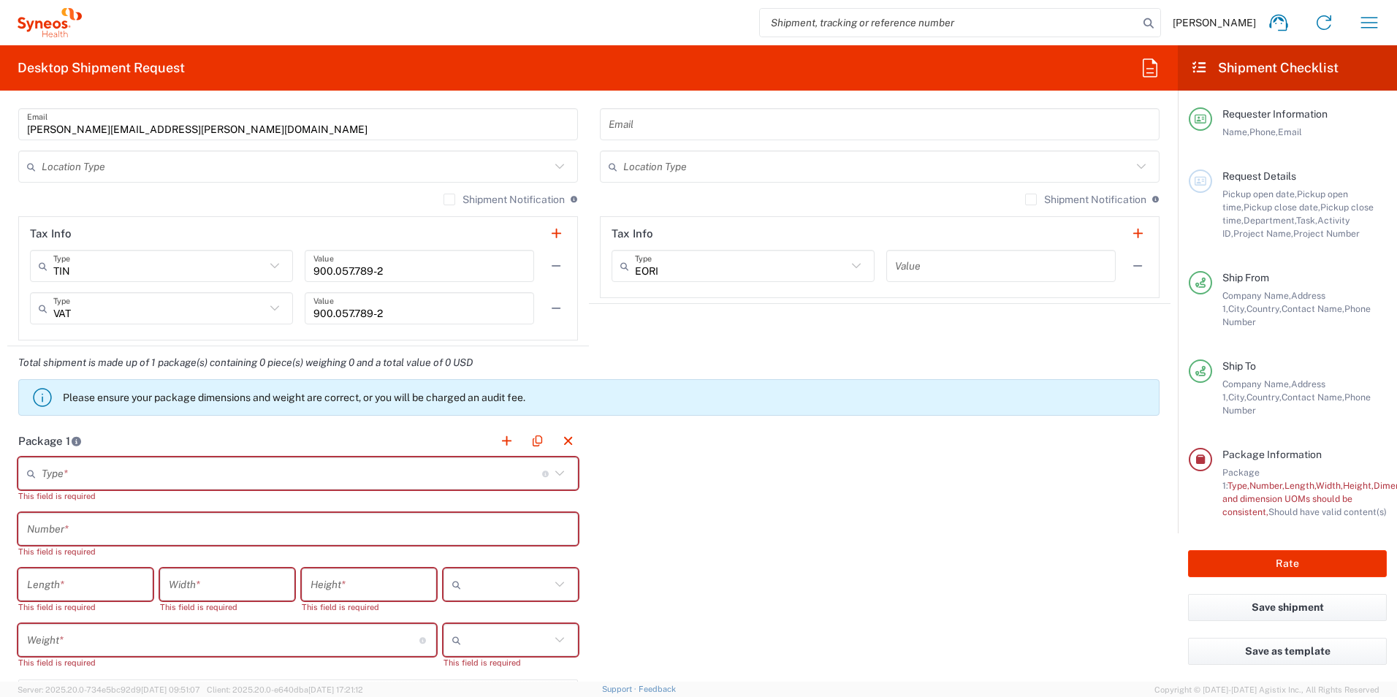
type input "55135698"
click at [420, 472] on input "text" at bounding box center [292, 474] width 500 height 26
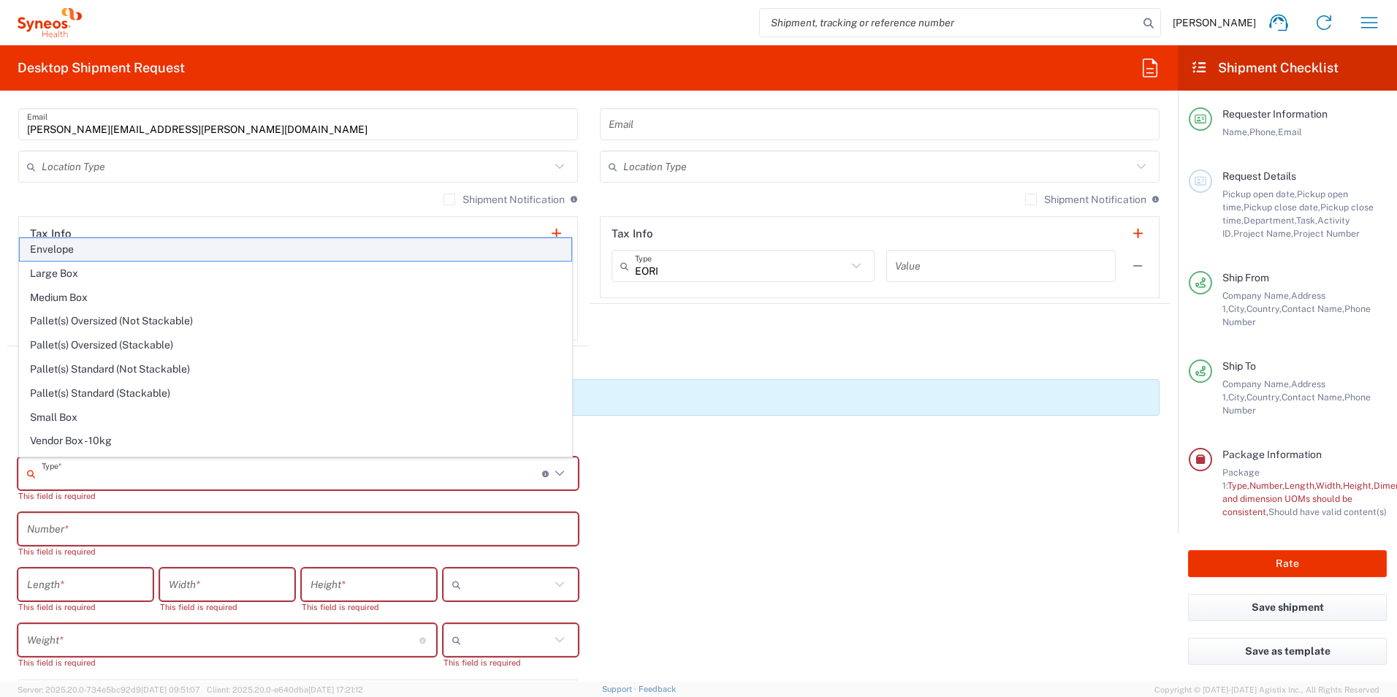
click at [243, 253] on span "Envelope" at bounding box center [296, 249] width 552 height 23
type input "Envelope"
type input "1"
type input "9.5"
type input "12.5"
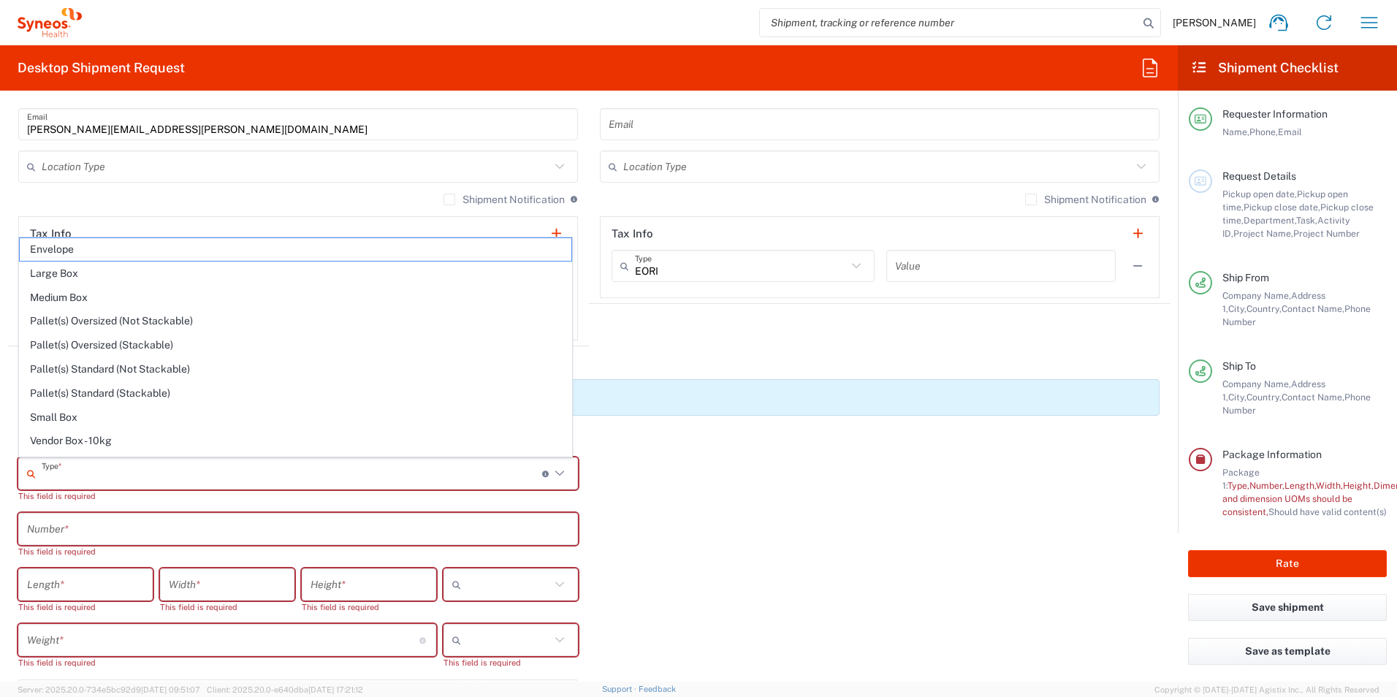
type input "0.25"
type input "in"
type input "0.45"
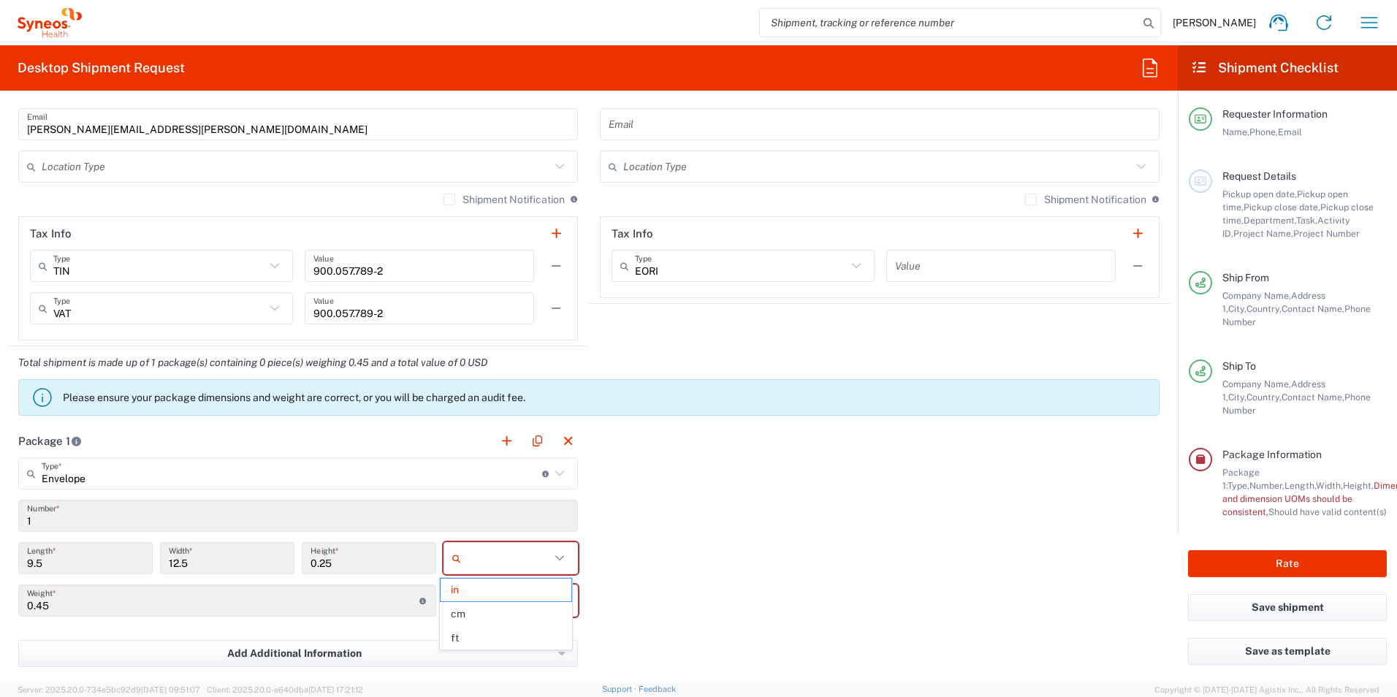
click at [506, 563] on input "text" at bounding box center [508, 558] width 83 height 23
click at [485, 612] on span "cm" at bounding box center [506, 614] width 130 height 23
type input "24.13"
type input "31.75"
type input "0.64"
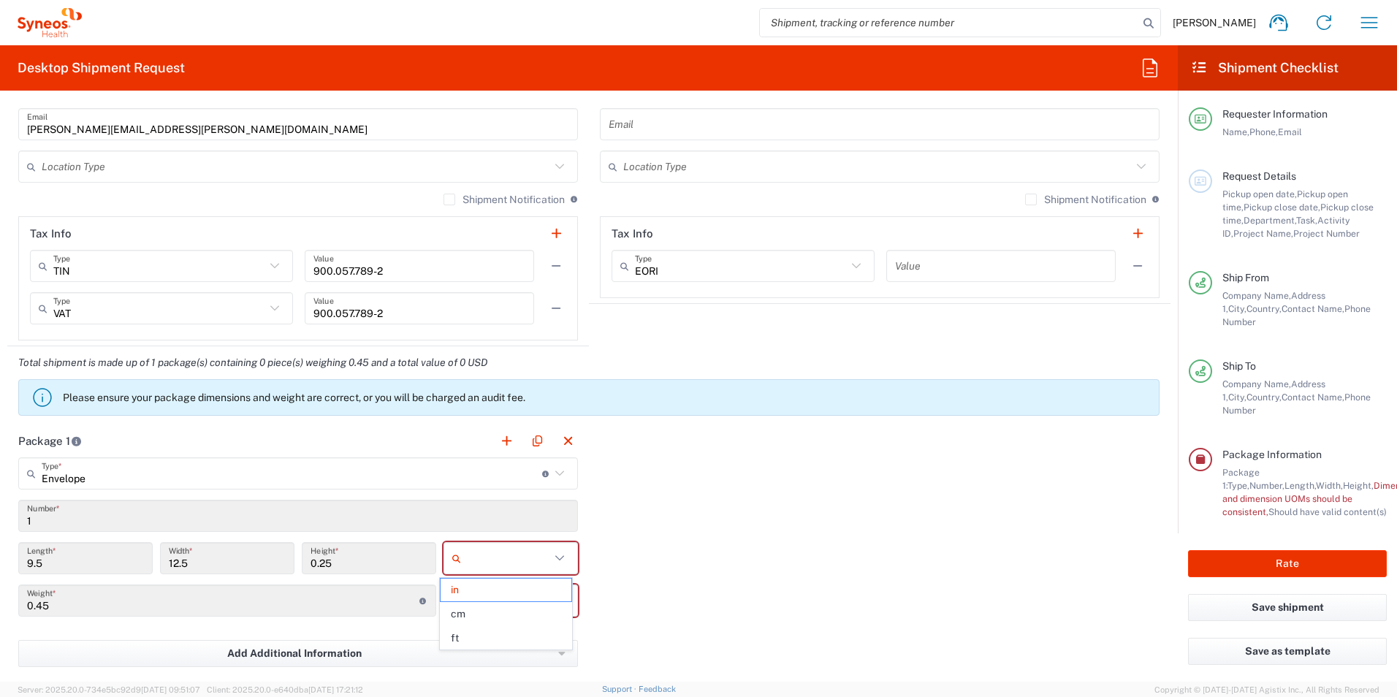
type input "cm"
drag, startPoint x: 485, startPoint y: 606, endPoint x: 486, endPoint y: 629, distance: 23.4
click at [486, 605] on input "text" at bounding box center [508, 600] width 83 height 23
click at [487, 635] on span "kgs" at bounding box center [506, 632] width 130 height 23
type input "kgs"
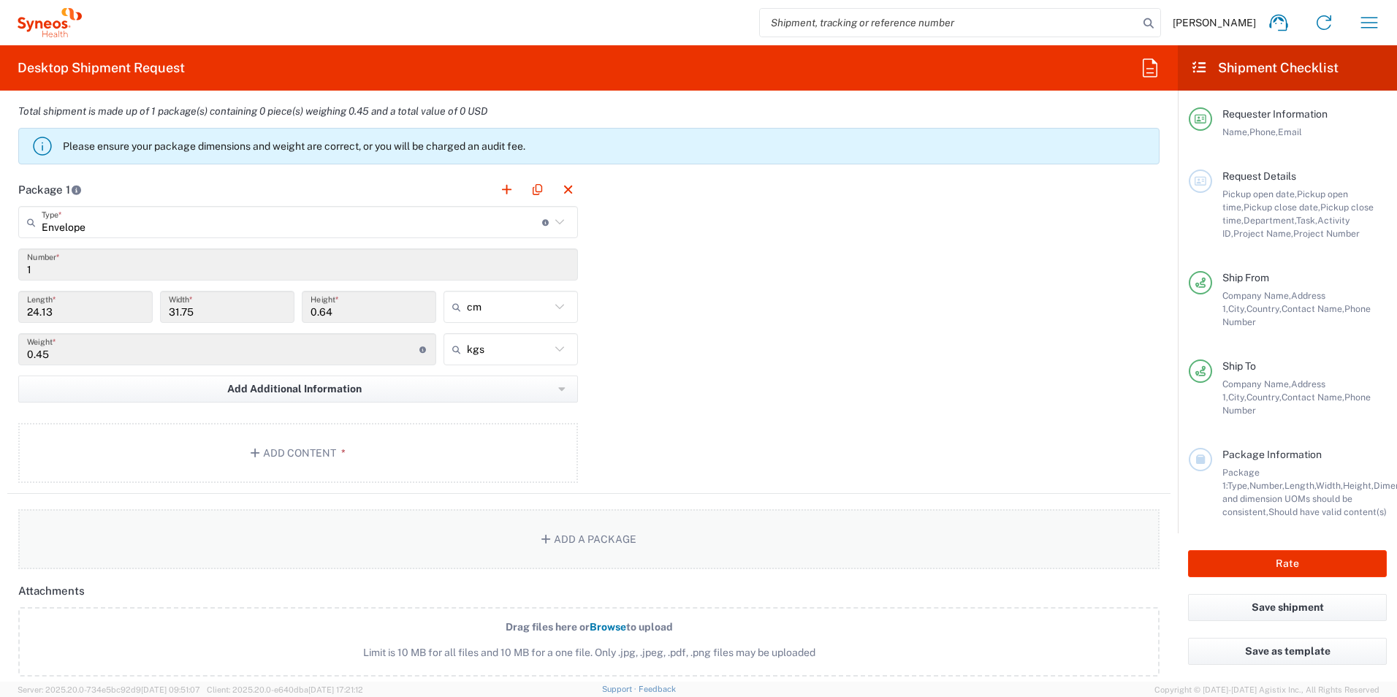
scroll to position [1315, 0]
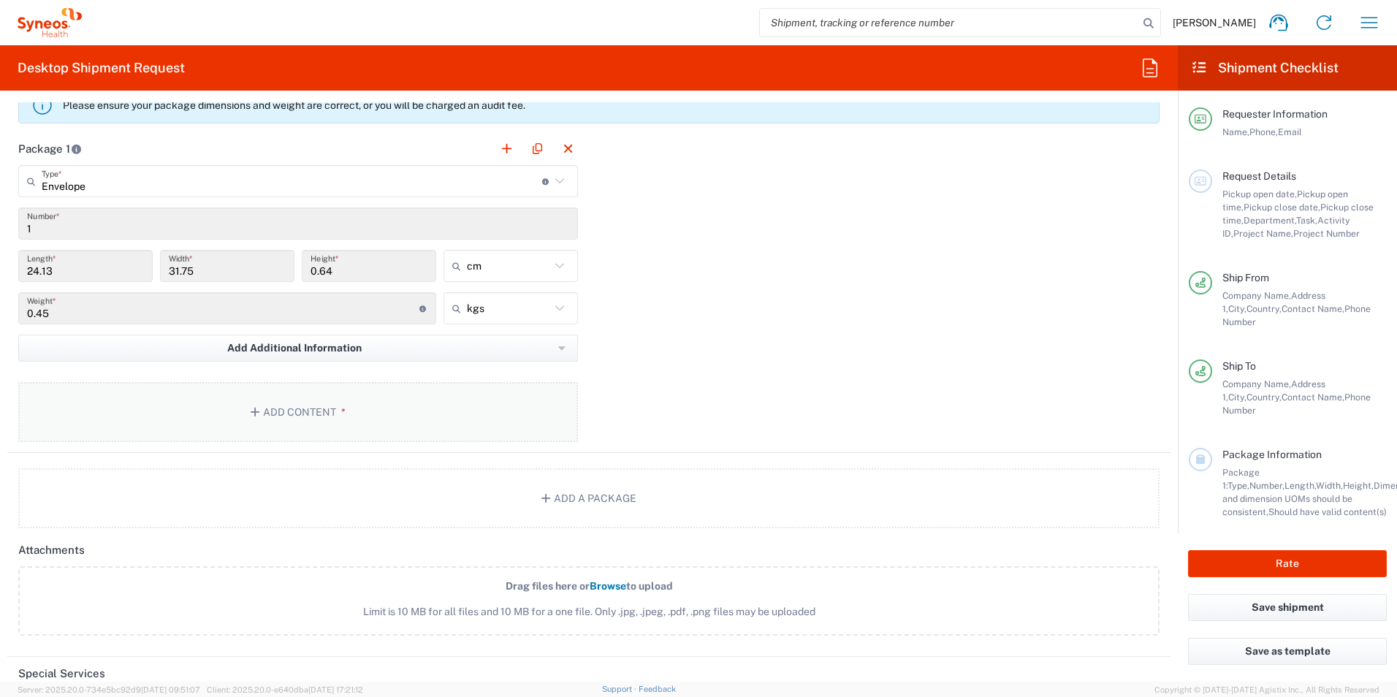
click at [278, 418] on button "Add Content *" at bounding box center [298, 412] width 560 height 60
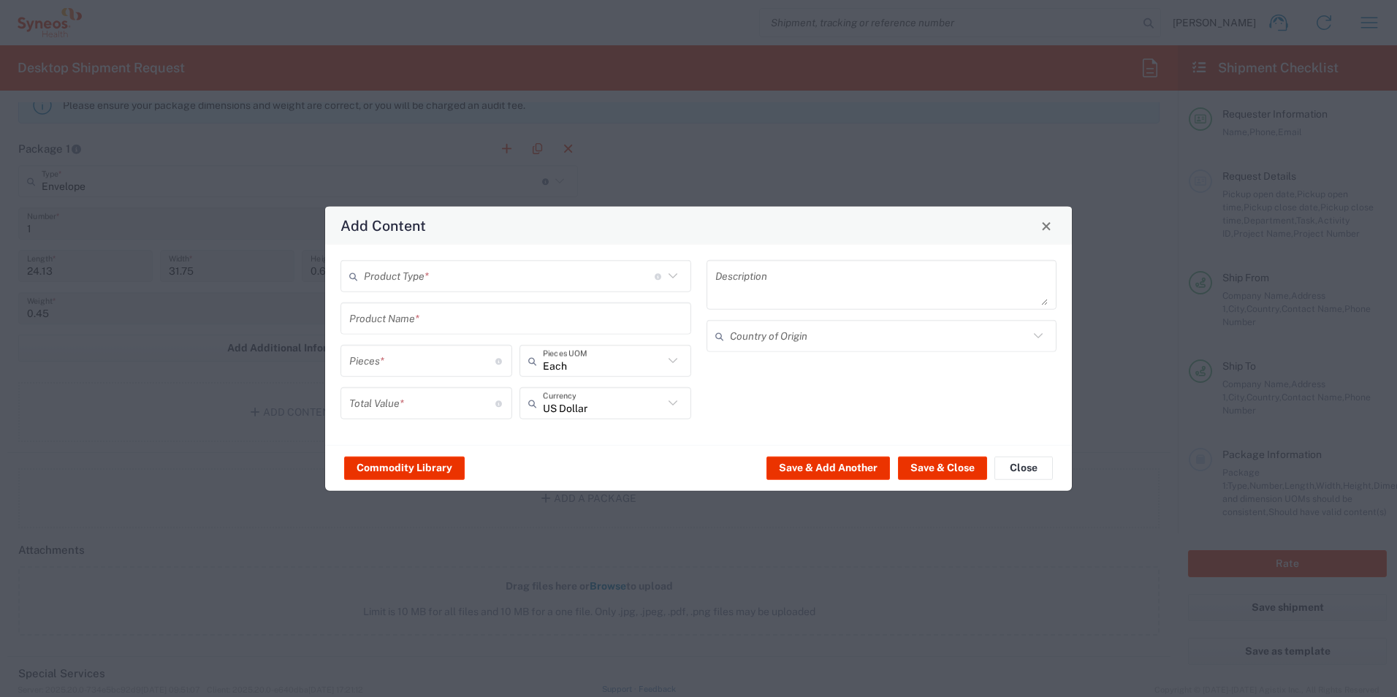
click at [545, 280] on input "text" at bounding box center [509, 276] width 291 height 26
click at [465, 302] on span "Documents" at bounding box center [516, 308] width 348 height 23
type input "Documents"
type input "1"
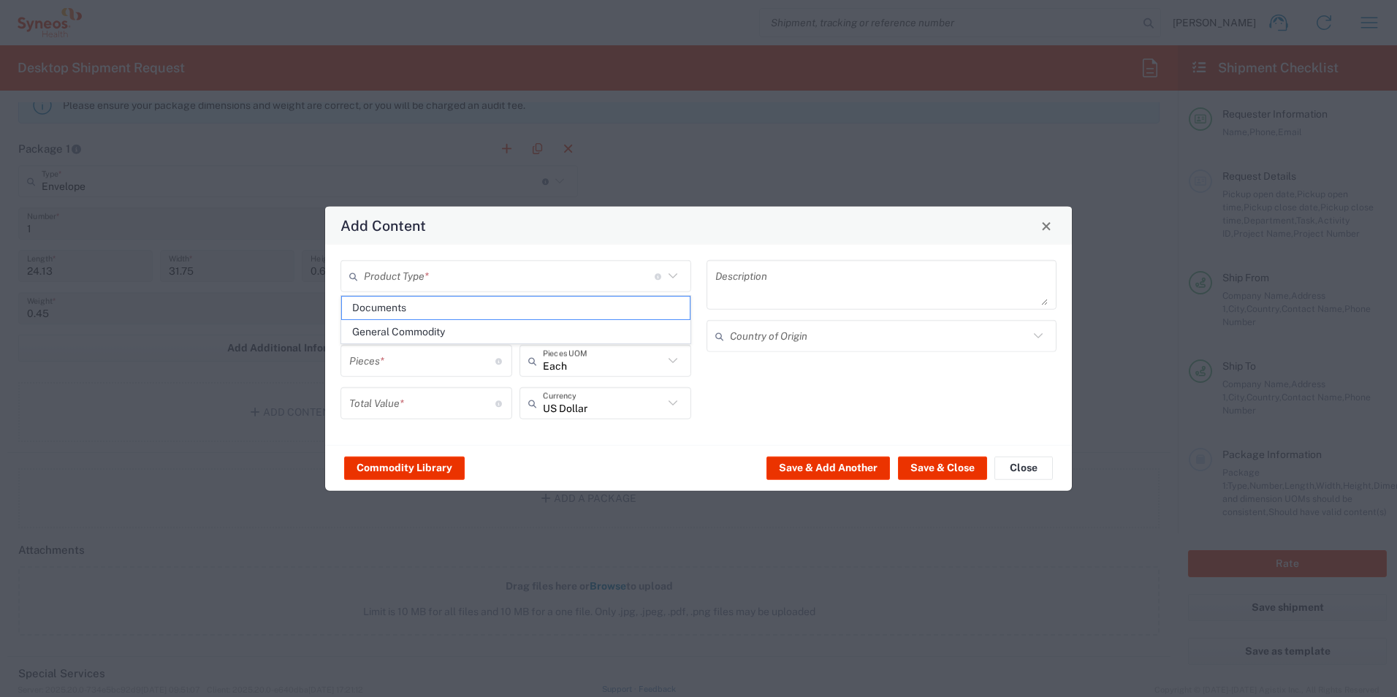
type input "1"
type textarea "Documents"
click at [938, 465] on button "Save & Close" at bounding box center [942, 467] width 89 height 23
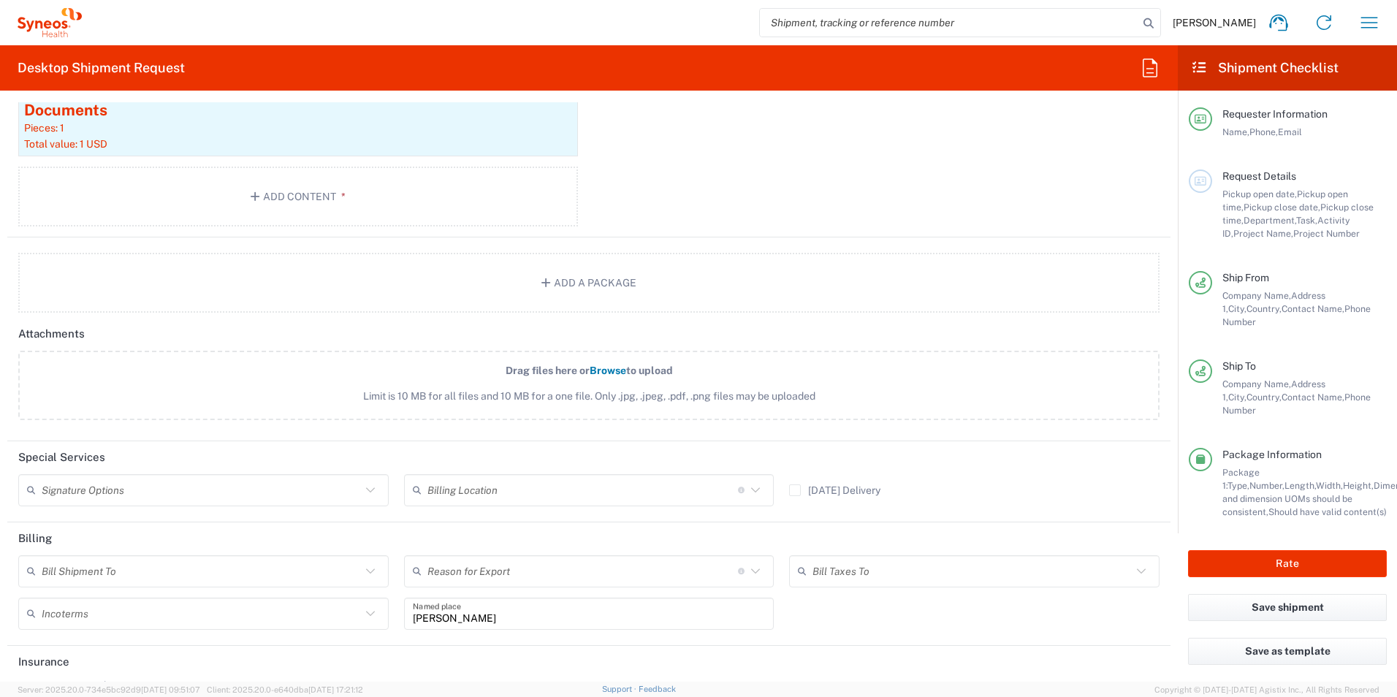
scroll to position [1675, 0]
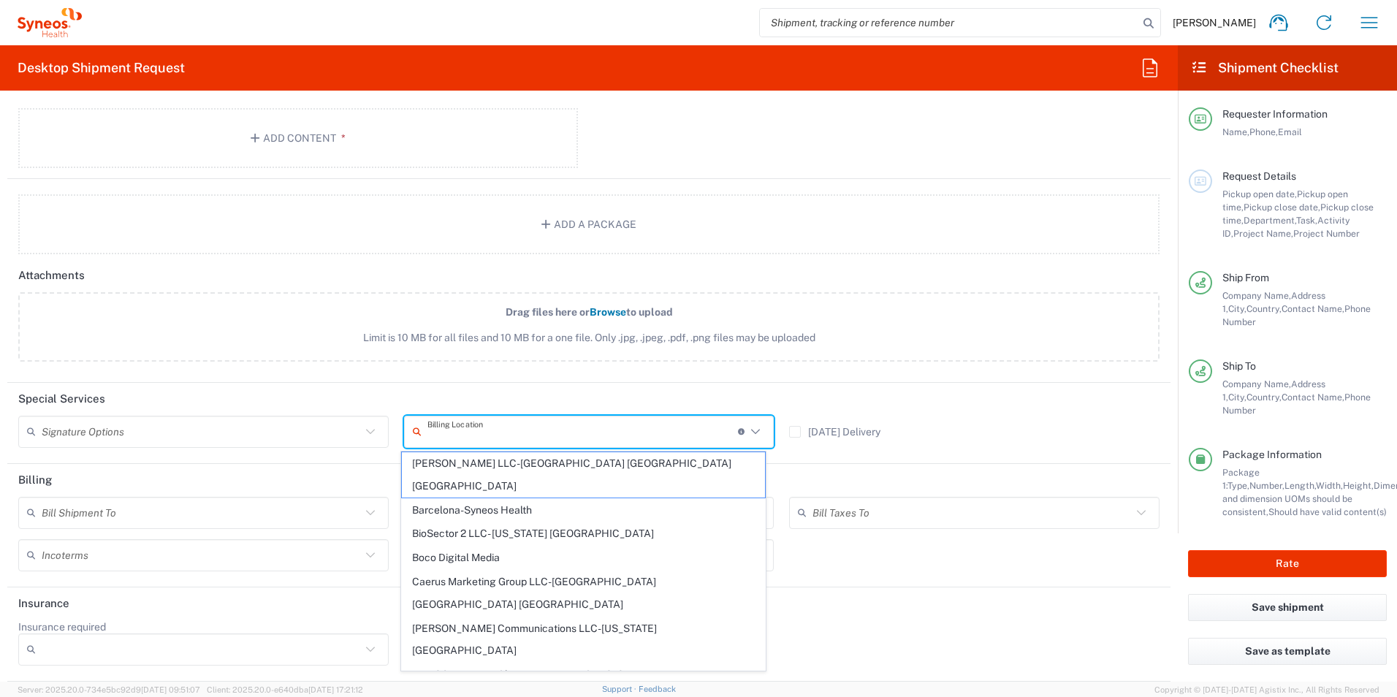
click at [542, 431] on input "text" at bounding box center [582, 432] width 311 height 26
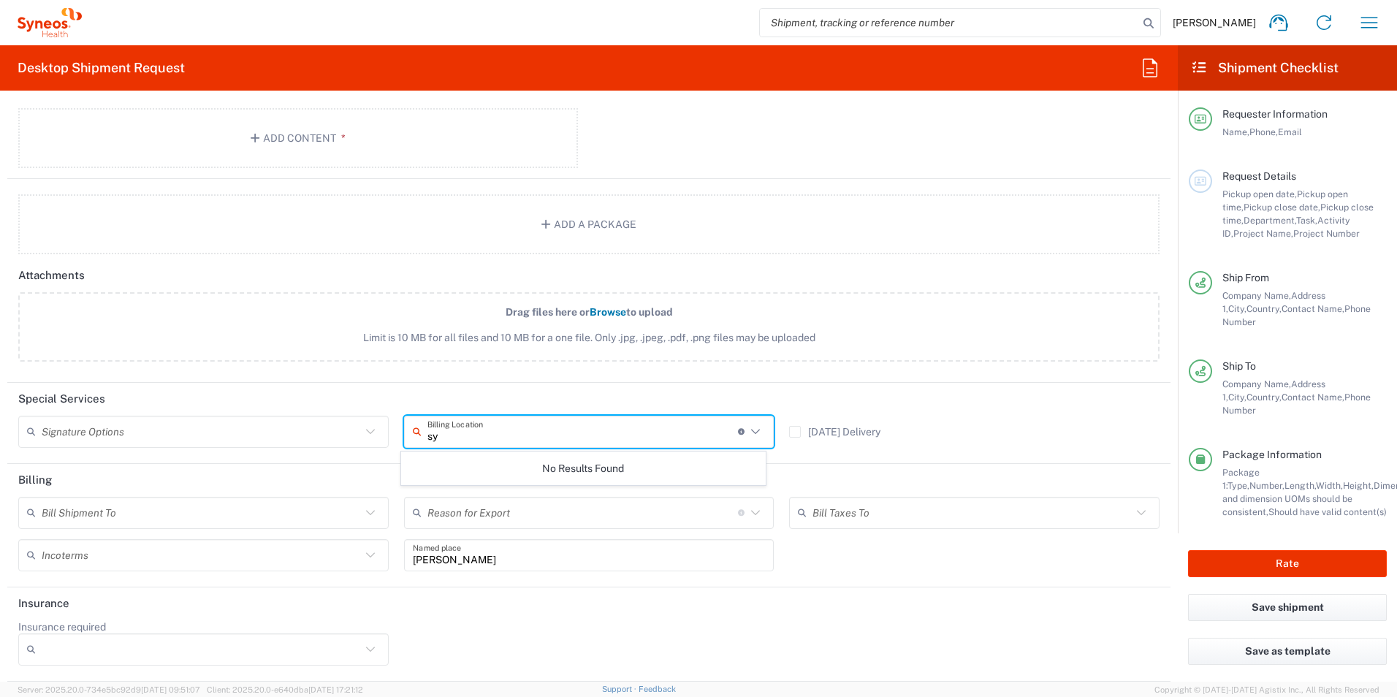
type input "s"
click at [522, 460] on span "Syneos Health Colombia LTDa" at bounding box center [584, 463] width 364 height 23
type input "Syneos Health Colombia LTDa"
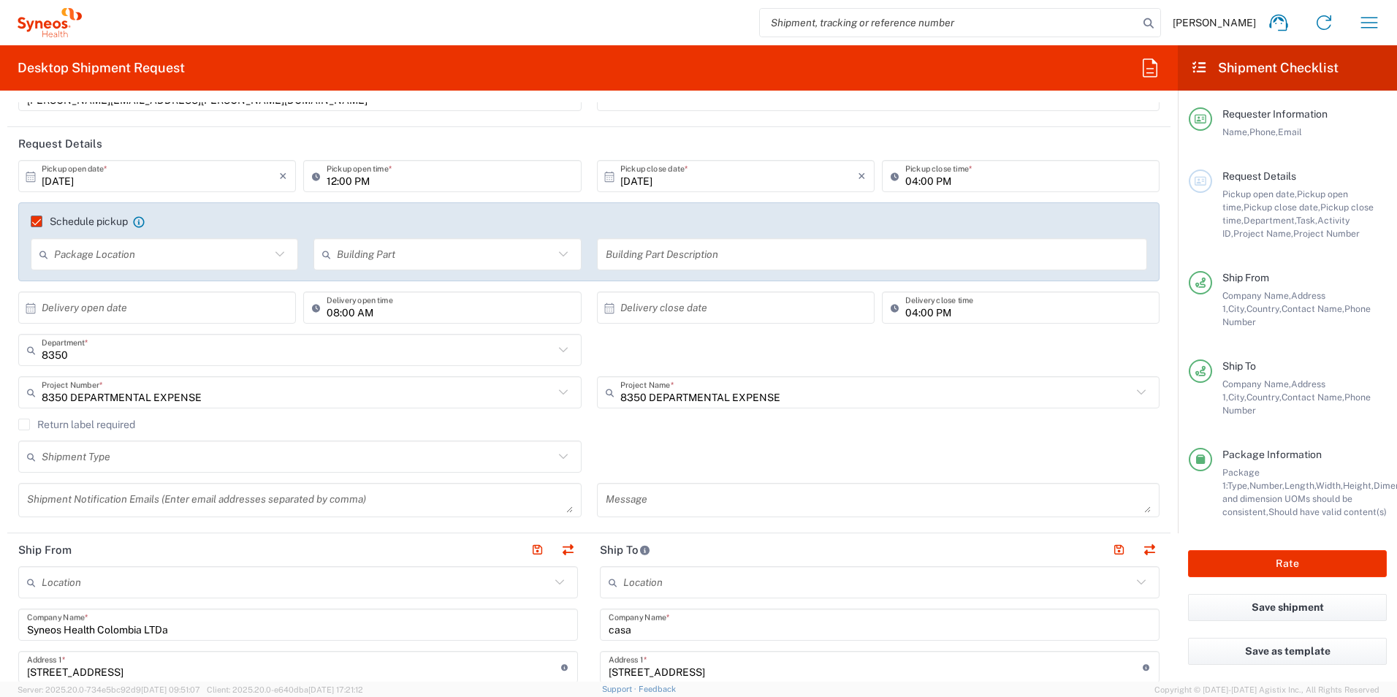
scroll to position [0, 0]
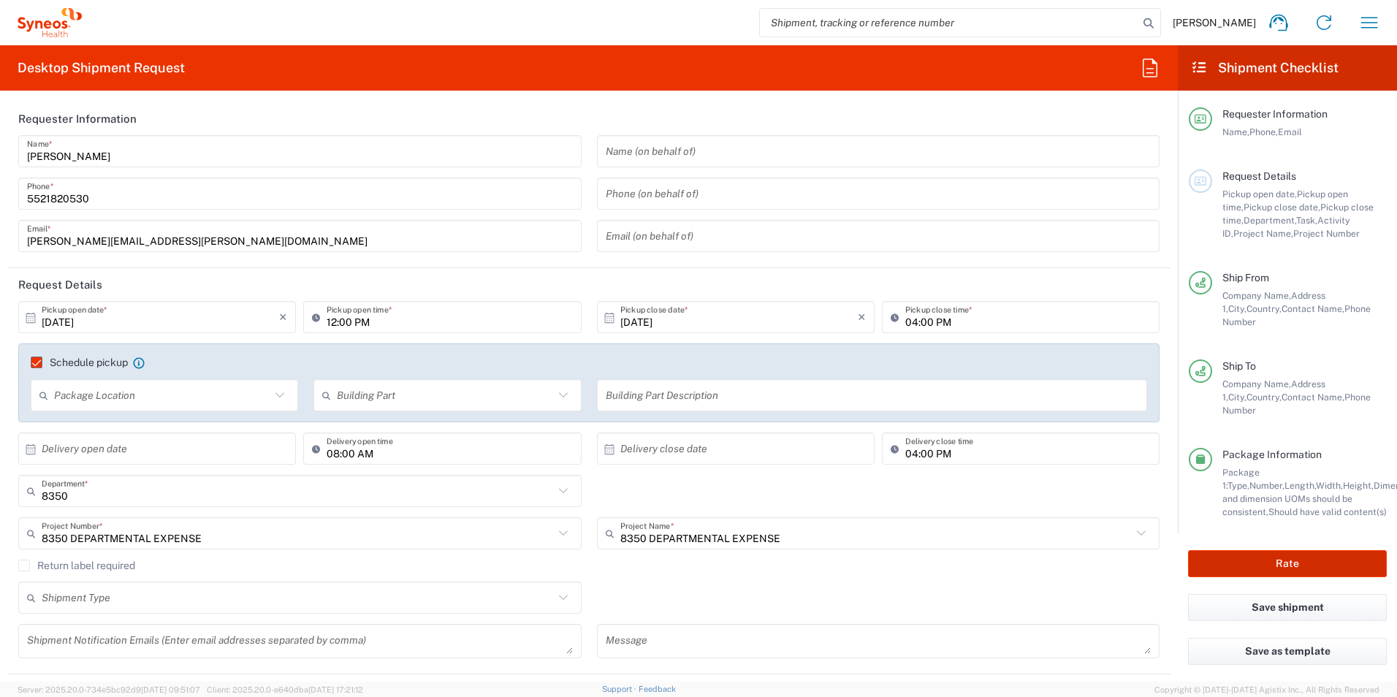
click at [1295, 553] on button "Rate" at bounding box center [1287, 563] width 199 height 27
type input "8350 DEPARTMENTAL EXPENSE"
